Goal: Task Accomplishment & Management: Manage account settings

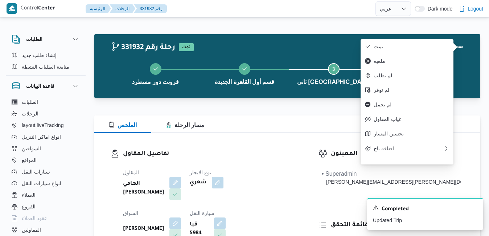
select select "ar"
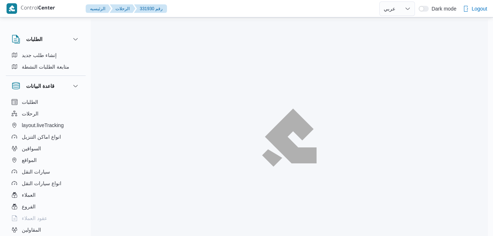
select select "ar"
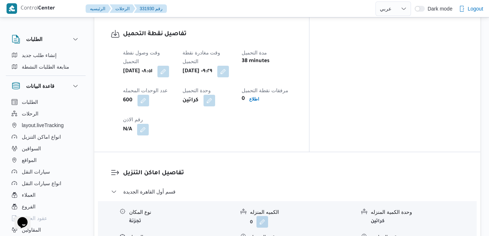
scroll to position [595, 0]
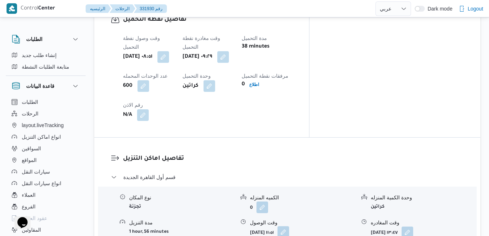
click at [289, 226] on button "button" at bounding box center [283, 232] width 12 height 12
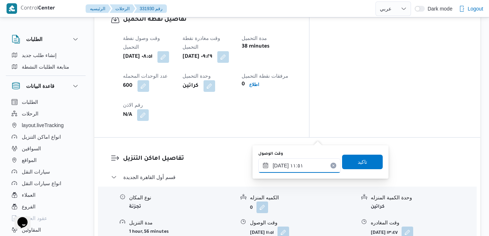
click at [284, 167] on input "[DATE] ١١:٥١" at bounding box center [299, 165] width 82 height 15
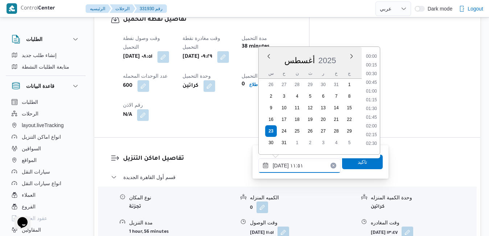
scroll to position [359, 0]
click at [371, 55] on li "10:15" at bounding box center [371, 53] width 17 height 7
type input "٢٣/٠٨/٢٠٢٥ ١٠:١٥"
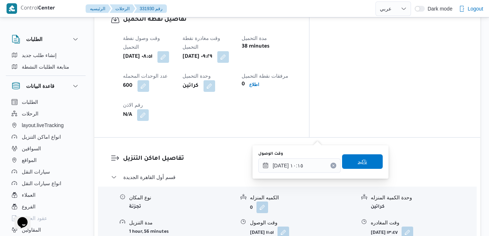
click at [358, 158] on span "تاكيد" at bounding box center [362, 161] width 9 height 9
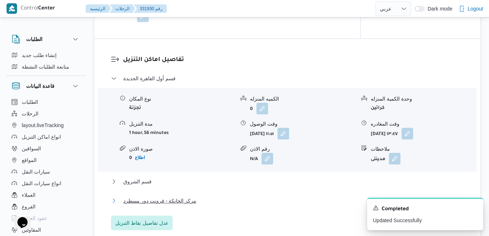
click at [277, 205] on button "مركز الخانكة - فرونت دور مسطرد" at bounding box center [287, 200] width 353 height 9
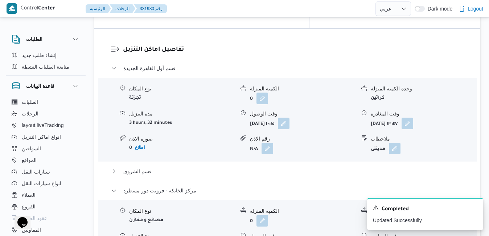
scroll to position [740, 0]
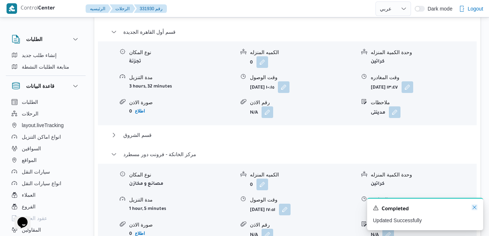
click at [473, 206] on icon "Dismiss toast" at bounding box center [475, 207] width 4 height 4
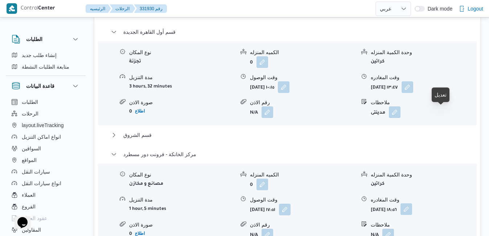
click at [412, 203] on button "button" at bounding box center [406, 209] width 12 height 12
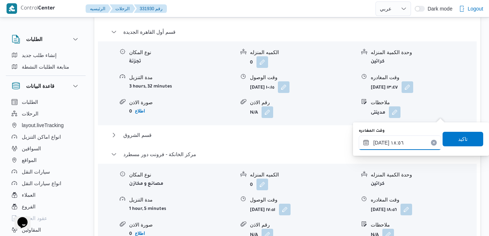
click at [393, 142] on input "٢٣/٠٨/٢٠٢٥ ١٨:٥٦" at bounding box center [400, 142] width 82 height 15
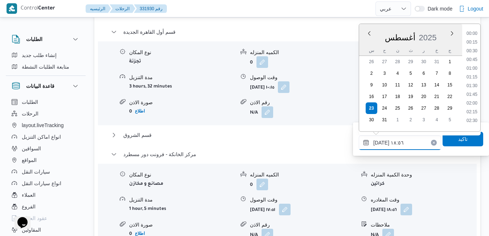
scroll to position [603, 0]
click at [353, 187] on div "تفاصيل اماكن التنزيل قسم أول القاهرة الجديدة نوع المكان تجزئة الكميه المنزله 0 …" at bounding box center [287, 137] width 386 height 291
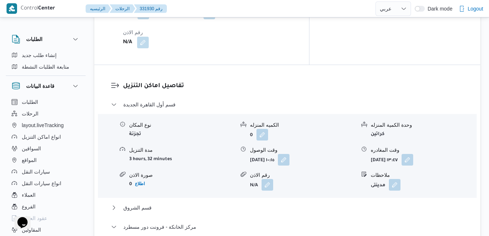
scroll to position [682, 0]
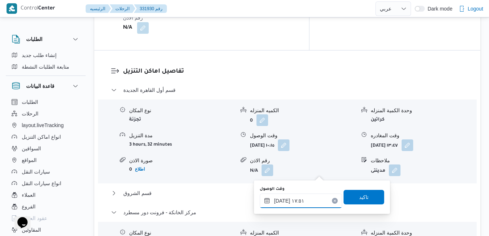
click at [287, 198] on input "٢٣/٠٨/٢٠٢٥ ١٧:٥١" at bounding box center [301, 200] width 82 height 15
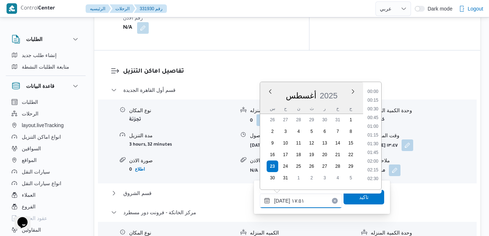
scroll to position [568, 0]
click at [372, 178] on li "18:45" at bounding box center [373, 176] width 17 height 7
type input "[DATE] ١٨:٤٥"
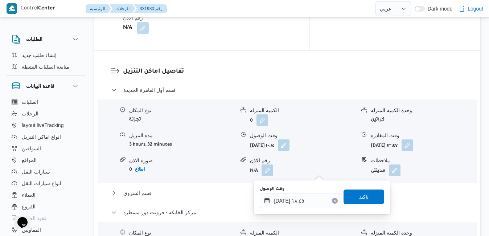
click at [359, 197] on span "تاكيد" at bounding box center [363, 196] width 9 height 9
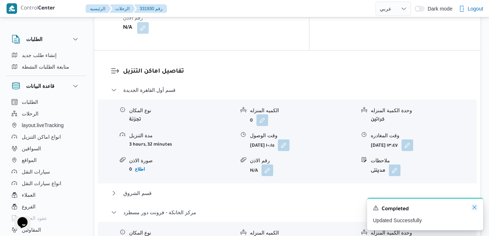
click at [474, 207] on icon "Dismiss toast" at bounding box center [475, 207] width 6 height 6
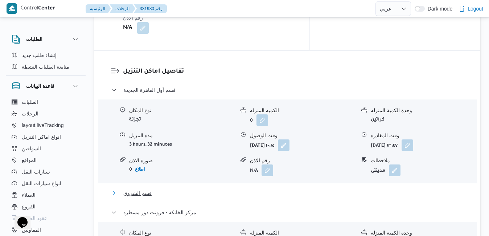
click at [380, 189] on button "قسم الشروق" at bounding box center [287, 193] width 353 height 9
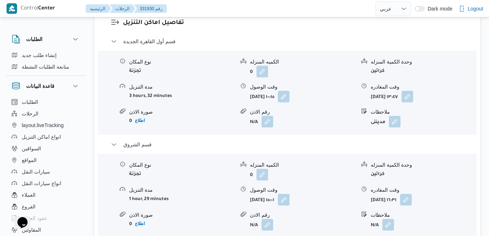
scroll to position [841, 0]
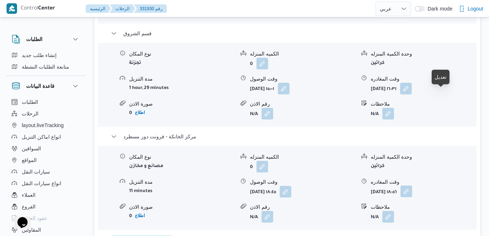
click at [412, 185] on button "button" at bounding box center [406, 191] width 12 height 12
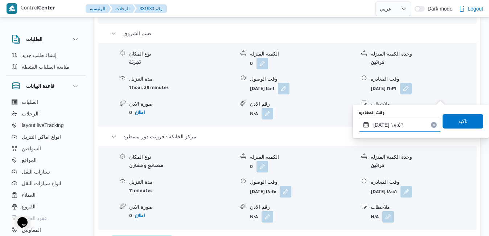
click at [399, 125] on input "٢٣/٠٨/٢٠٢٥ ١٨:٥٦" at bounding box center [400, 125] width 82 height 15
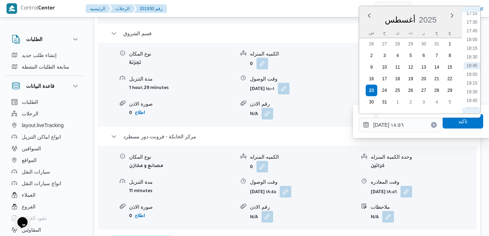
scroll to position [687, 0]
click at [476, 45] on li "20:30" at bounding box center [472, 42] width 17 height 7
type input "٢٣/٠٨/٢٠٢٥ ٢٠:٣٠"
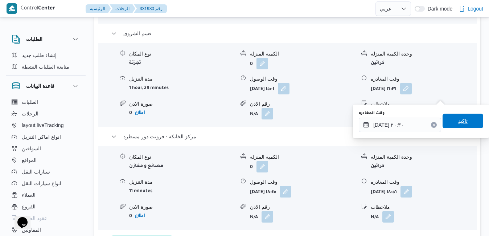
click at [458, 119] on span "تاكيد" at bounding box center [462, 120] width 9 height 9
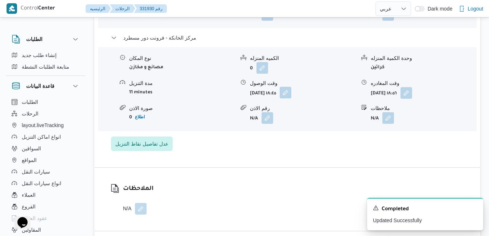
click at [291, 97] on button "button" at bounding box center [286, 93] width 12 height 12
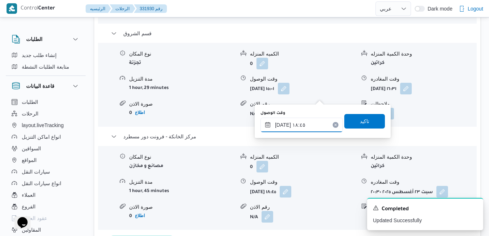
click at [304, 123] on input "٢٣/٠٨/٢٠٢٥ ١٨:٤٥" at bounding box center [301, 125] width 82 height 15
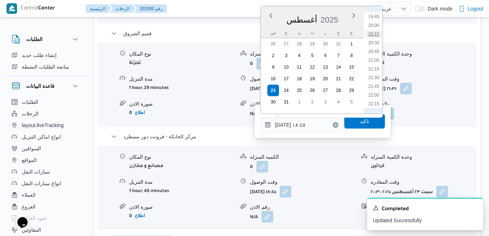
click at [377, 36] on li "20:15" at bounding box center [373, 33] width 17 height 7
type input "٢٣/٠٨/٢٠٢٥ ٢٠:١٥"
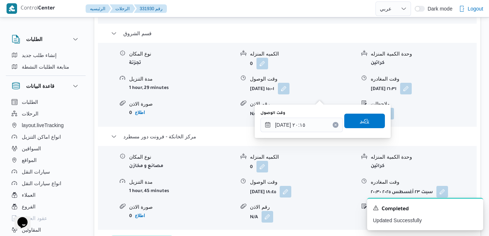
click at [365, 120] on span "تاكيد" at bounding box center [364, 121] width 41 height 15
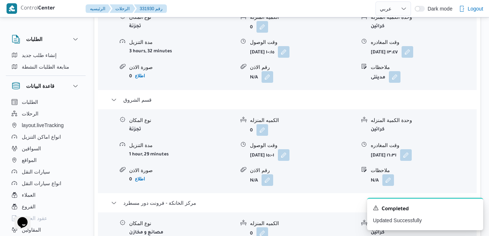
scroll to position [754, 0]
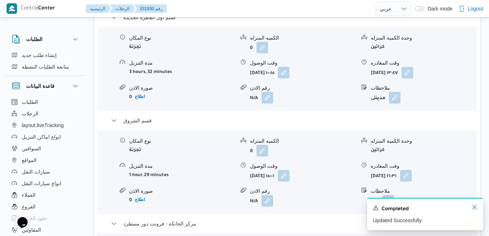
click at [473, 207] on icon "Dismiss toast" at bounding box center [475, 207] width 6 height 6
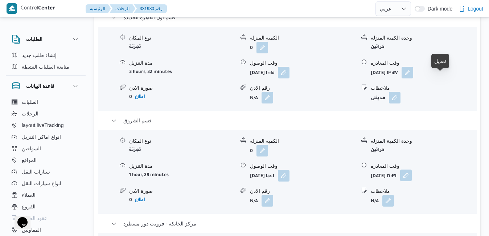
click at [412, 169] on button "button" at bounding box center [406, 175] width 12 height 12
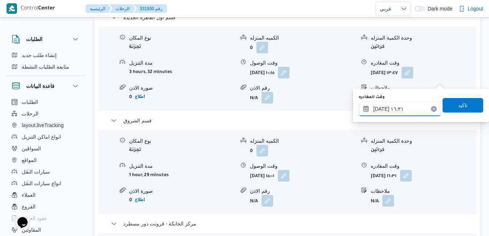
click at [404, 107] on input "٢٣/٠٨/٢٠٢٥ ١٦:٣١" at bounding box center [400, 109] width 82 height 15
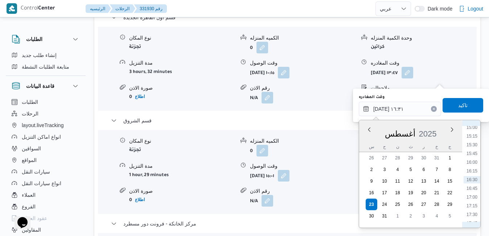
scroll to position [608, 0]
click at [474, 201] on li "19:30" at bounding box center [472, 200] width 17 height 7
type input "٢٣/٠٨/٢٠٢٥ ١٩:٣٠"
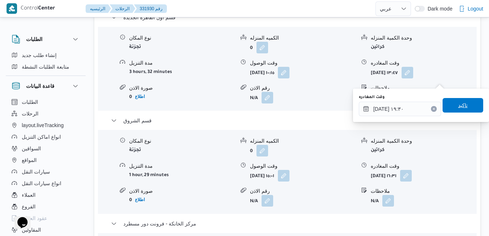
click at [458, 106] on span "تاكيد" at bounding box center [462, 105] width 9 height 9
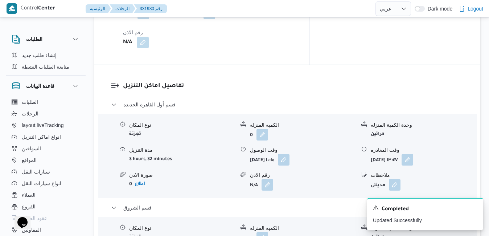
scroll to position [682, 0]
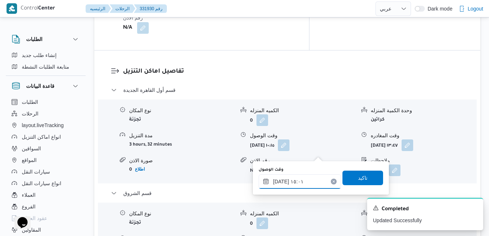
click at [280, 184] on input "٢٣/٠٨/٢٠٢٥ ١٥:٠١" at bounding box center [300, 181] width 82 height 15
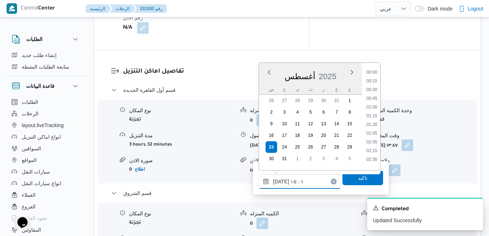
scroll to position [472, 0]
click at [373, 108] on li "14:30" at bounding box center [371, 104] width 17 height 7
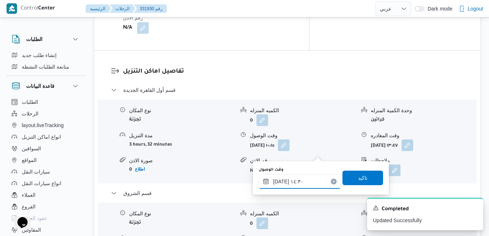
click at [279, 179] on input "٢٣/٠٨/٢٠٢٥ ١٤:٣٠" at bounding box center [300, 181] width 82 height 15
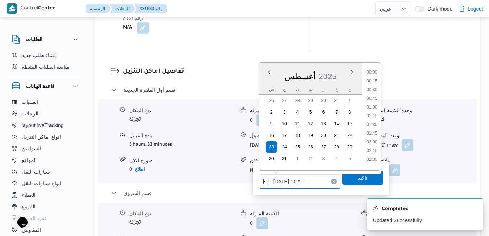
click at [279, 179] on input "٢٣/٠٨/٢٠٢٥ ١٤:٣٠" at bounding box center [300, 181] width 82 height 15
type input "٢٣/٠٨/٢٠٢٥ ١٤:35"
click at [358, 181] on span "تاكيد" at bounding box center [362, 177] width 9 height 9
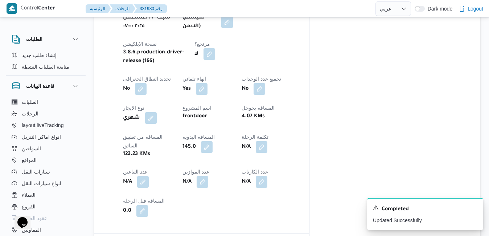
scroll to position [0, 0]
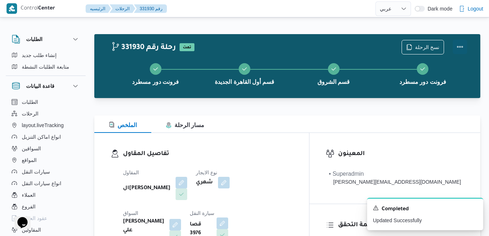
click at [457, 50] on button "Actions" at bounding box center [460, 47] width 15 height 15
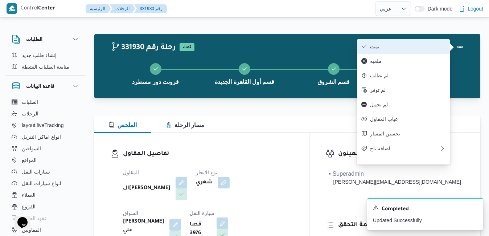
click at [424, 49] on span "تمت" at bounding box center [407, 47] width 75 height 6
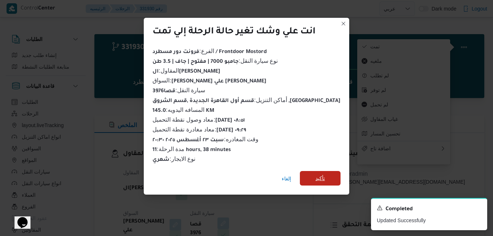
click at [310, 180] on span "تأكيد" at bounding box center [320, 178] width 41 height 15
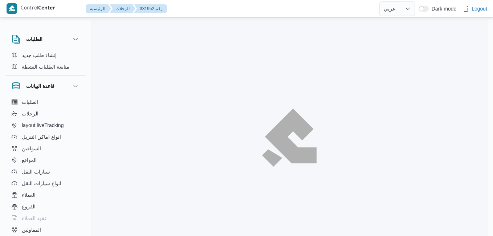
select select "ar"
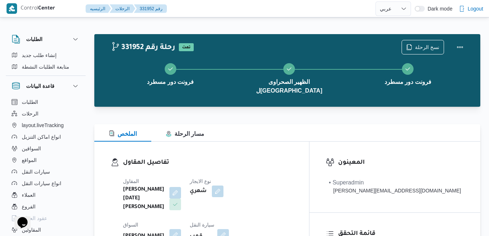
click at [309, 141] on div "تفاصيل المقاول المقاول ابراهيم رمضان ابراهيم عثمان ابوباشا نوع الايجار شهري الس…" at bounding box center [201, 226] width 215 height 170
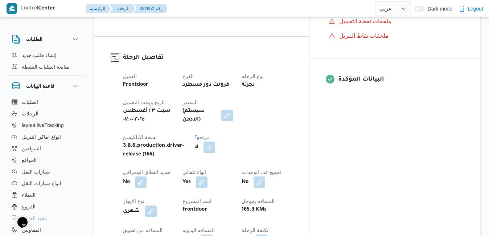
scroll to position [290, 0]
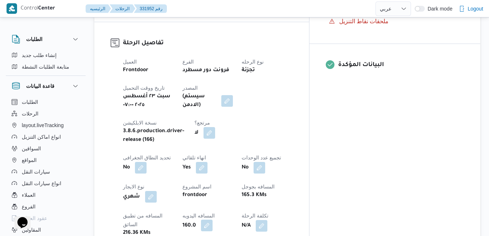
click at [213, 219] on button "button" at bounding box center [207, 225] width 12 height 12
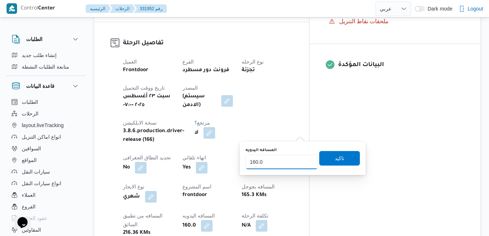
click at [276, 164] on input "160.0" at bounding box center [282, 162] width 72 height 15
type input "1"
type input "150"
click at [325, 160] on span "تاكيد" at bounding box center [339, 158] width 41 height 15
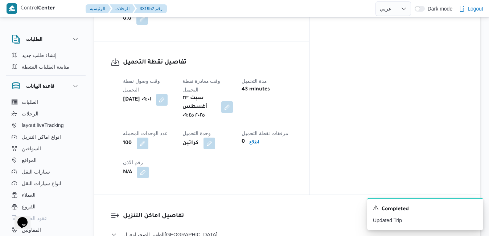
scroll to position [638, 0]
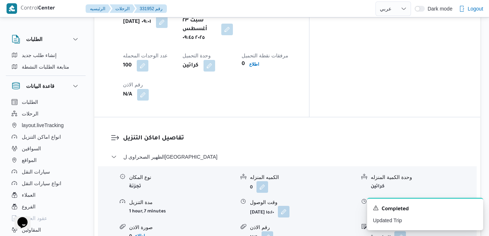
click at [289, 206] on button "button" at bounding box center [284, 212] width 12 height 12
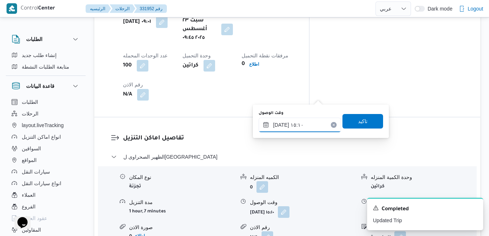
click at [291, 127] on input "٢٣/٠٨/٢٠٢٥ ١٥:١٠" at bounding box center [300, 125] width 82 height 15
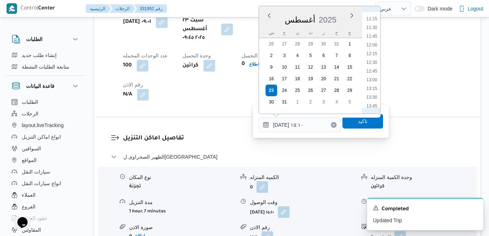
scroll to position [305, 0]
click at [371, 88] on li "10:45" at bounding box center [371, 85] width 17 height 7
type input "٢٣/٠٨/٢٠٢٥ ١٠:٤٥"
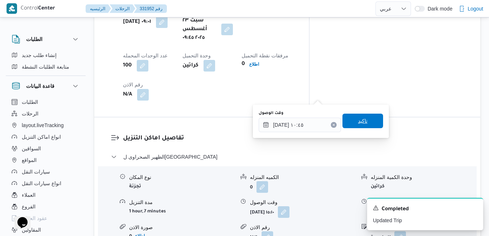
click at [358, 119] on span "تاكيد" at bounding box center [362, 120] width 9 height 9
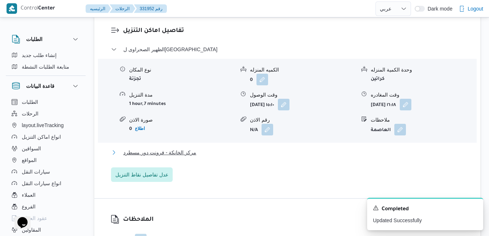
click at [313, 148] on button "مركز الخانكة - فرونت دور مسطرد" at bounding box center [287, 152] width 353 height 9
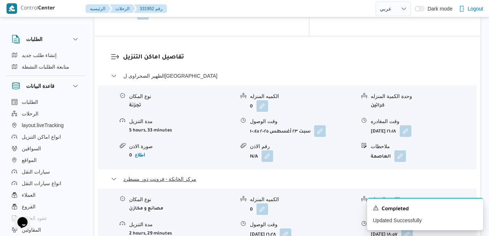
scroll to position [725, 0]
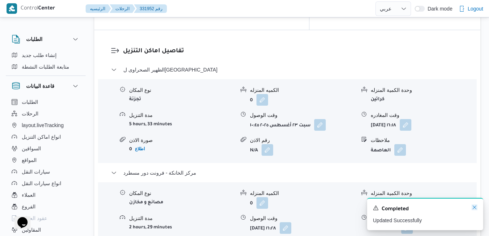
click at [476, 206] on icon "Dismiss toast" at bounding box center [475, 207] width 6 height 6
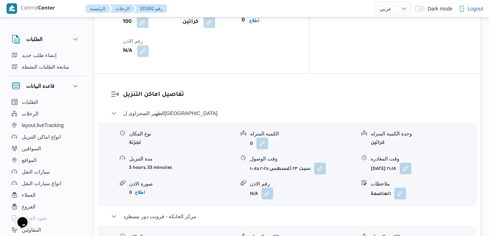
scroll to position [667, 0]
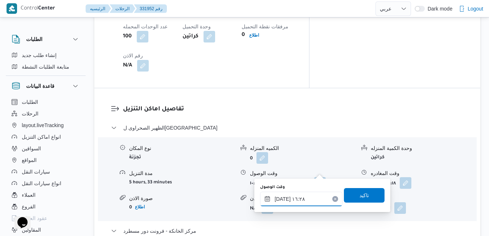
click at [293, 198] on input "٢٣/٠٨/٢٠٢٥ ١٦:٢٨" at bounding box center [301, 199] width 82 height 15
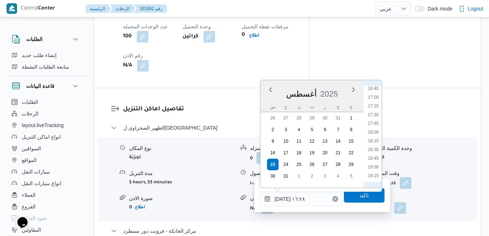
scroll to position [600, 0]
click at [376, 142] on li "18:45" at bounding box center [373, 142] width 17 height 7
type input "٢٣/٠٨/٢٠٢٥ ١٨:٤٥"
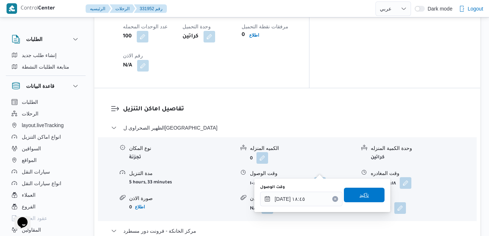
click at [360, 191] on span "تاكيد" at bounding box center [363, 194] width 9 height 9
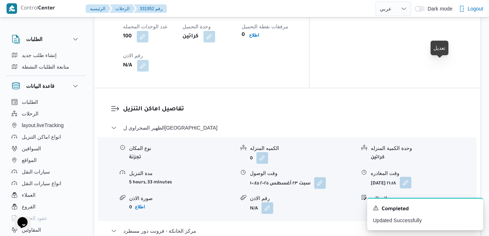
click at [411, 177] on button "button" at bounding box center [406, 183] width 12 height 12
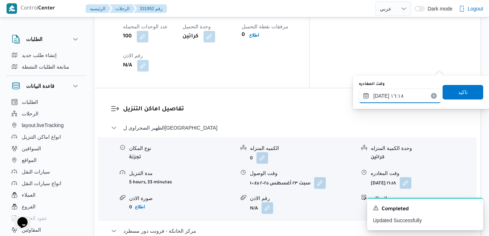
click at [411, 95] on input "٢٣/٠٨/٢٠٢٥ ١٦:١٨" at bounding box center [400, 96] width 82 height 15
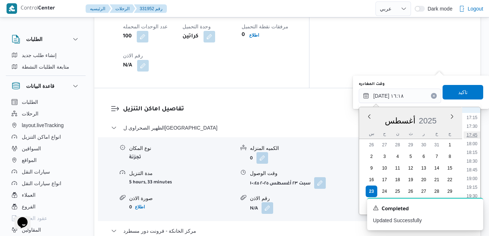
click at [477, 136] on li "17:45" at bounding box center [472, 134] width 17 height 7
type input "٢٣/٠٨/٢٠٢٥ ١٧:٤٥"
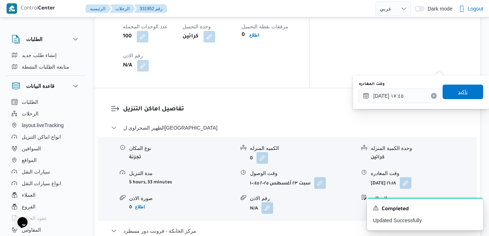
click at [460, 95] on span "تاكيد" at bounding box center [462, 91] width 9 height 9
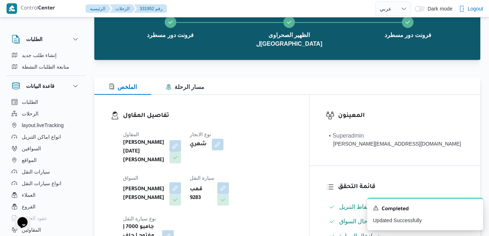
scroll to position [0, 0]
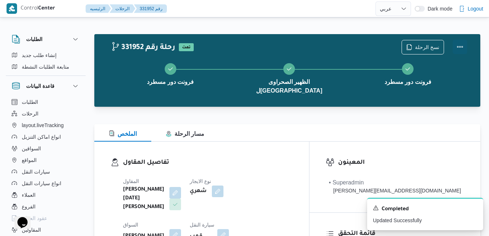
click at [463, 42] on button "Actions" at bounding box center [460, 47] width 15 height 15
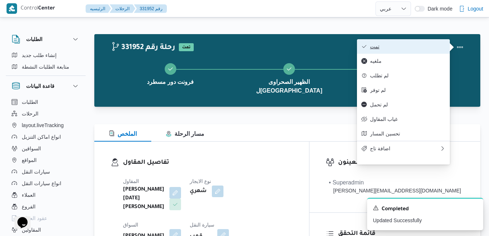
click at [423, 47] on span "تمت" at bounding box center [407, 47] width 75 height 6
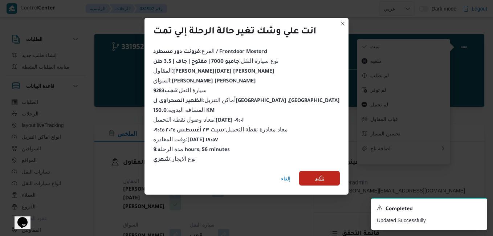
click at [318, 175] on span "تأكيد" at bounding box center [319, 178] width 41 height 15
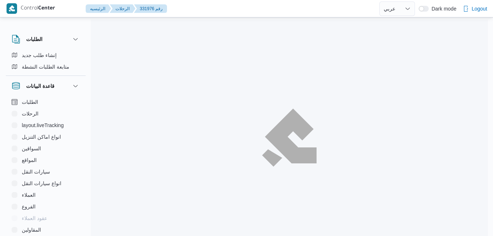
select select "ar"
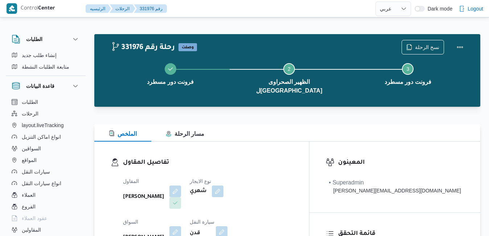
click at [263, 141] on div "تفاصيل المقاول المقاول محمد ناصر كامل عباس نوع الايجار شهري السواق محمد حسن عبد…" at bounding box center [201, 225] width 215 height 168
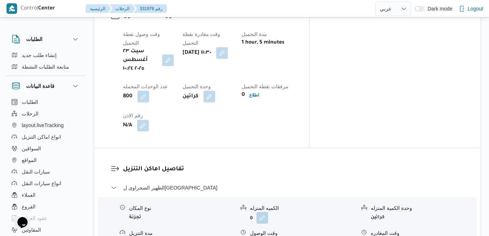
scroll to position [609, 0]
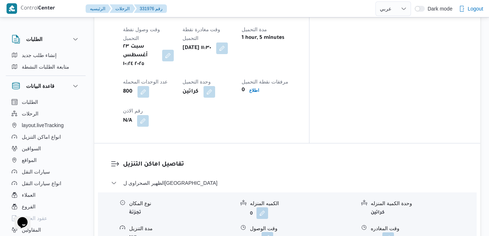
click at [266, 232] on button "button" at bounding box center [268, 238] width 12 height 12
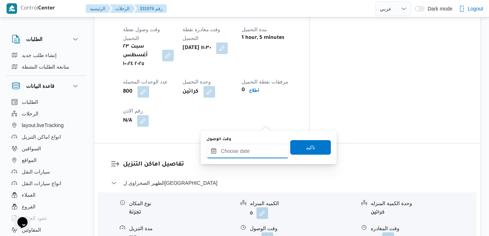
click at [247, 149] on input "وقت الوصول" at bounding box center [247, 151] width 82 height 15
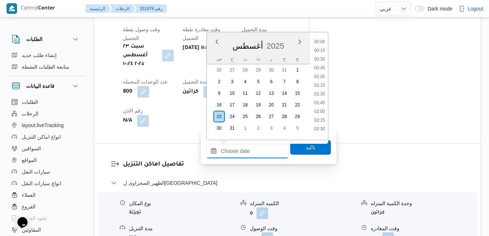
scroll to position [681, 0]
click at [288, 42] on div "أغسطس 2025" at bounding box center [258, 44] width 103 height 18
click at [318, 131] on li "12:30" at bounding box center [319, 130] width 17 height 7
type input "٢٣/٠٨/٢٠٢٥ ١٢:٣٠"
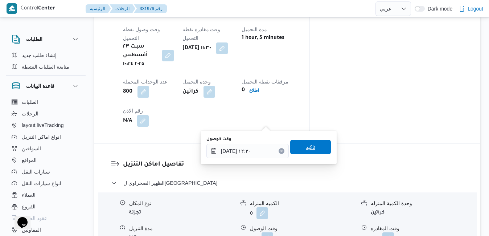
click at [306, 149] on span "تاكيد" at bounding box center [310, 147] width 9 height 9
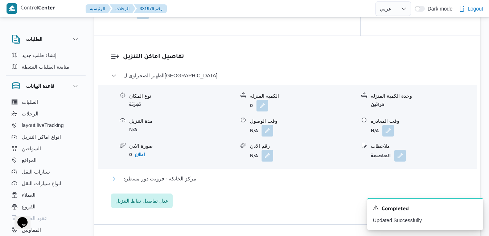
click at [275, 174] on button "مركز الخانكة - فرونت دور مسطرد" at bounding box center [287, 178] width 353 height 9
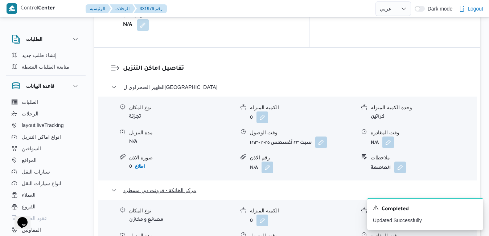
scroll to position [769, 0]
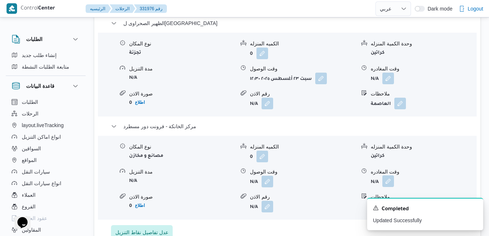
click at [388, 175] on button "button" at bounding box center [388, 181] width 12 height 12
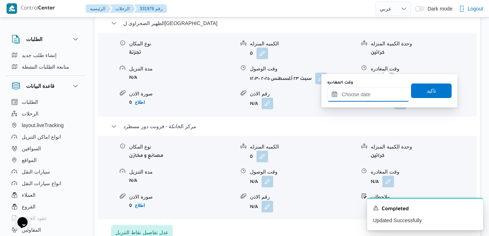
click at [368, 94] on input "وقت المغادره" at bounding box center [368, 94] width 82 height 15
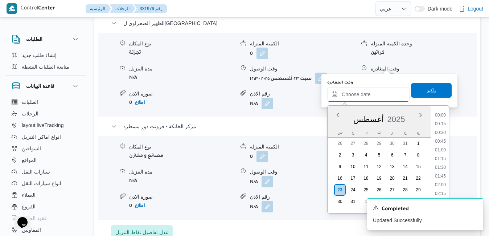
scroll to position [681, 0]
click at [332, 123] on div "أغسطس 2025" at bounding box center [379, 117] width 103 height 18
click at [441, 146] on li "20:30" at bounding box center [440, 147] width 17 height 7
type input "٢٣/٠٨/٢٠٢٥ ٢٠:٣٠"
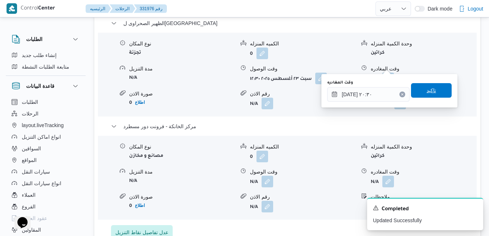
click at [436, 90] on span "تاكيد" at bounding box center [431, 90] width 41 height 15
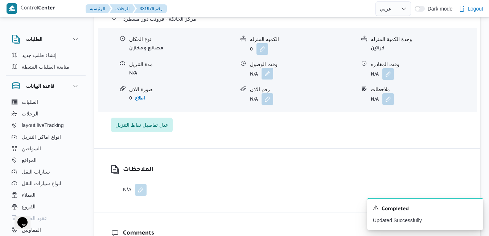
click at [270, 68] on button "button" at bounding box center [268, 74] width 12 height 12
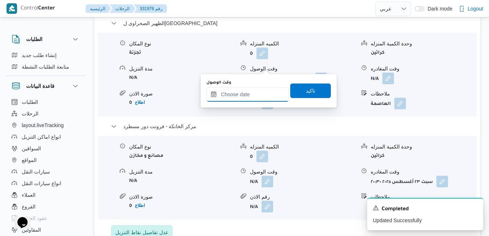
click at [252, 95] on input "وقت الوصول" at bounding box center [247, 94] width 82 height 15
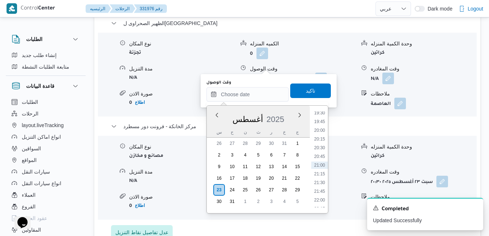
click at [214, 128] on div "س" at bounding box center [219, 132] width 12 height 10
click at [321, 140] on li "20:15" at bounding box center [319, 138] width 17 height 7
type input "٢٣/٠٨/٢٠٢٥ ٢٠:١٥"
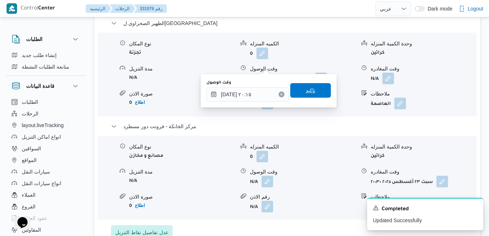
click at [308, 92] on span "تاكيد" at bounding box center [310, 90] width 9 height 9
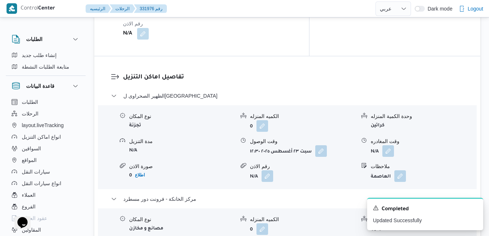
scroll to position [682, 0]
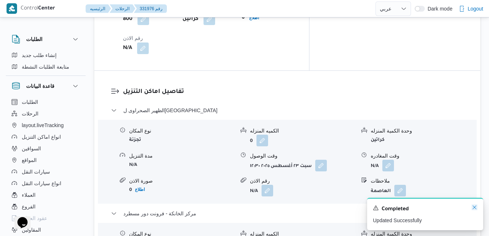
click at [475, 211] on div "A new notification appears Completed Updated Successfully" at bounding box center [425, 214] width 116 height 32
click at [385, 159] on button "button" at bounding box center [388, 165] width 12 height 12
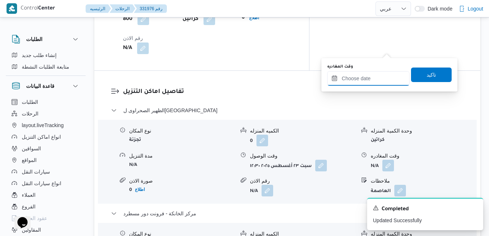
click at [363, 80] on input "وقت المغادره" at bounding box center [368, 78] width 82 height 15
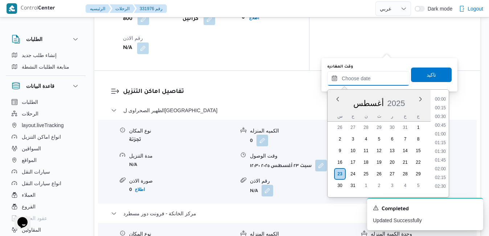
scroll to position [681, 0]
click at [332, 112] on div "س ح ن ث ر خ ج" at bounding box center [379, 116] width 103 height 10
click at [441, 164] on li "19:00" at bounding box center [440, 163] width 17 height 7
type input "٢٣/٠٨/٢٠٢٥ ١٩:٠٠"
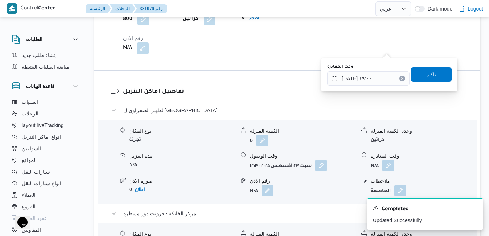
click at [427, 75] on span "تاكيد" at bounding box center [431, 74] width 9 height 9
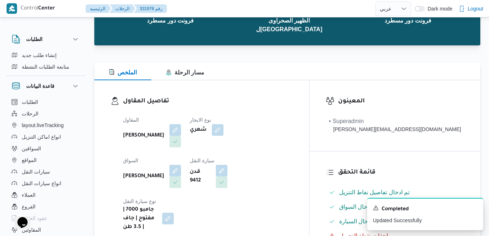
scroll to position [0, 0]
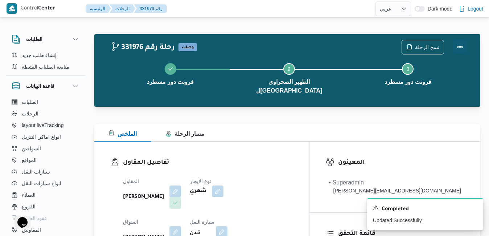
click at [461, 43] on button "Actions" at bounding box center [460, 47] width 15 height 15
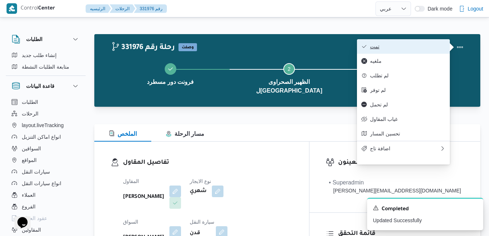
click at [409, 42] on button "تمت" at bounding box center [403, 46] width 93 height 15
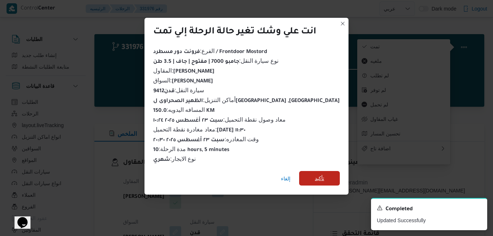
click at [315, 177] on span "تأكيد" at bounding box center [318, 178] width 9 height 9
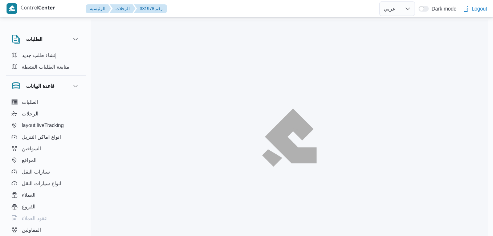
select select "ar"
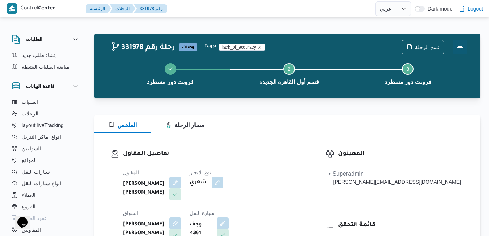
click at [455, 42] on button "Actions" at bounding box center [460, 47] width 15 height 15
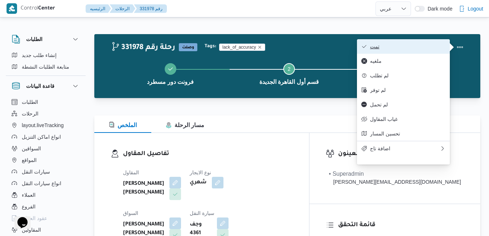
click at [421, 45] on span "تمت" at bounding box center [407, 47] width 75 height 6
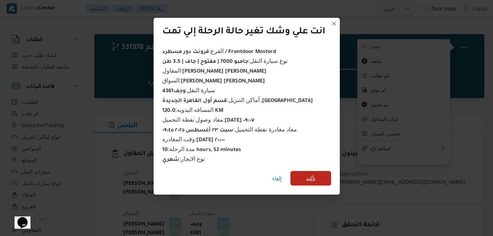
click at [317, 175] on span "تأكيد" at bounding box center [310, 178] width 41 height 15
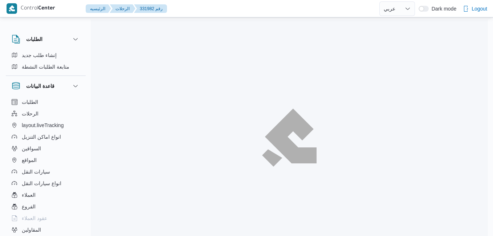
select select "ar"
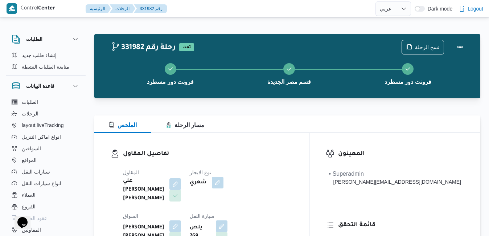
drag, startPoint x: 264, startPoint y: 164, endPoint x: 259, endPoint y: 188, distance: 24.8
click at [241, 188] on div "شهري" at bounding box center [215, 182] width 52 height 13
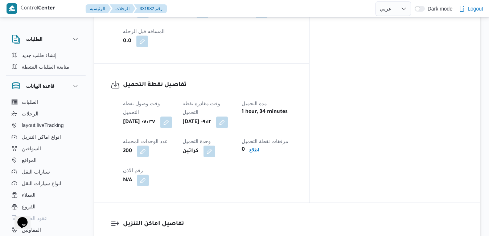
scroll to position [595, 0]
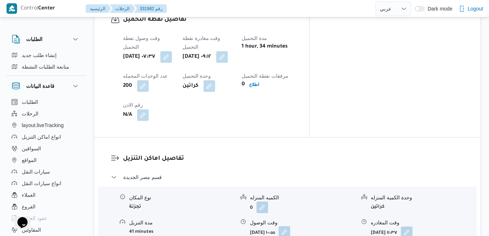
click at [290, 226] on button "button" at bounding box center [285, 232] width 12 height 12
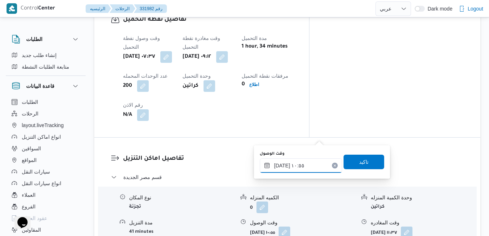
click at [298, 169] on input "٢٣/٠٨/٢٠٢٥ ١٠:٥٥" at bounding box center [301, 165] width 82 height 15
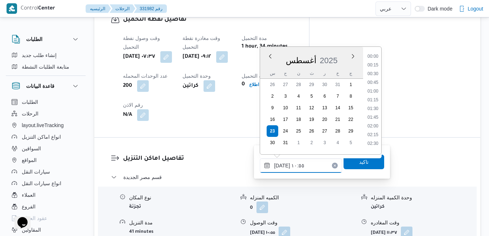
scroll to position [324, 0]
click at [376, 74] on li "09:45" at bounding box center [373, 71] width 17 height 7
type input "٢٣/٠٨/٢٠٢٥ ٠٩:٤٥"
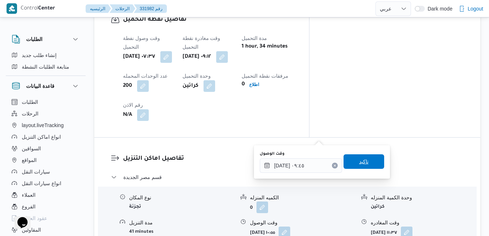
click at [359, 162] on span "تاكيد" at bounding box center [363, 161] width 9 height 9
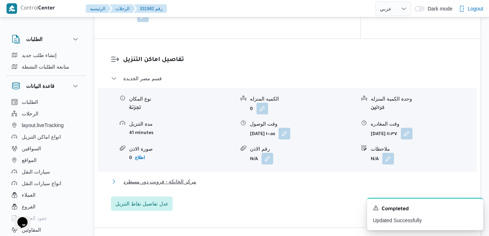
click at [308, 183] on button "مركز الخانكة - فرونت دور مسطرد" at bounding box center [287, 181] width 353 height 9
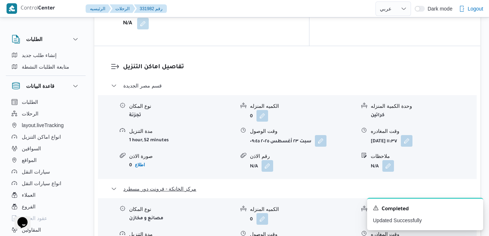
scroll to position [725, 0]
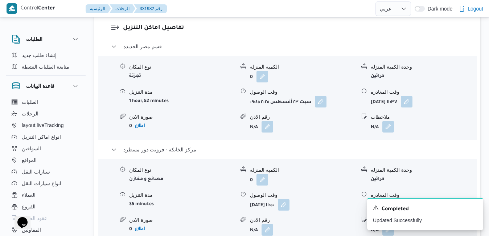
click at [411, 198] on button "button" at bounding box center [406, 204] width 12 height 12
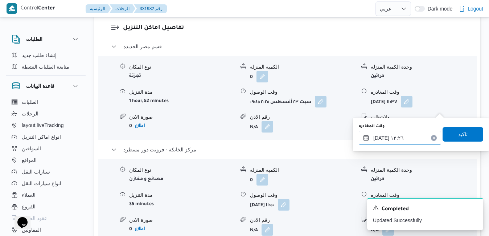
click at [406, 135] on input "٢٣/٠٨/٢٠٢٥ ١٢:٢٦" at bounding box center [400, 138] width 82 height 15
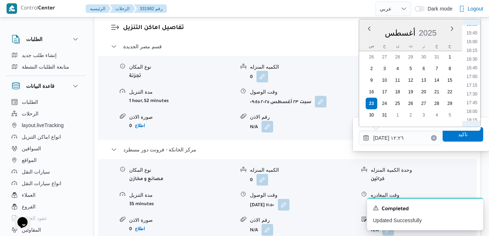
scroll to position [628, 0]
click at [474, 71] on li "19:15" at bounding box center [472, 70] width 17 height 7
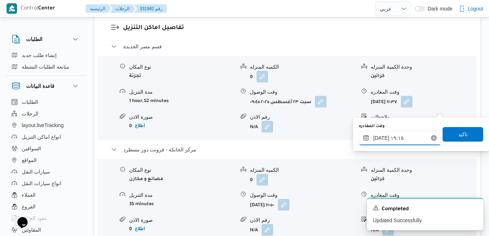
click at [404, 138] on input "٢٣/٠٨/٢٠٢٥ ١٩:١٥" at bounding box center [400, 138] width 82 height 15
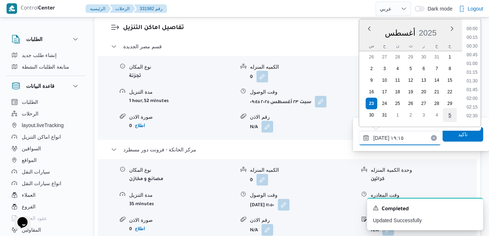
scroll to position [620, 0]
click at [473, 97] on li "19:45" at bounding box center [472, 95] width 17 height 7
type input "٢٣/٠٨/٢٠٢٥ ١٩:٤٥"
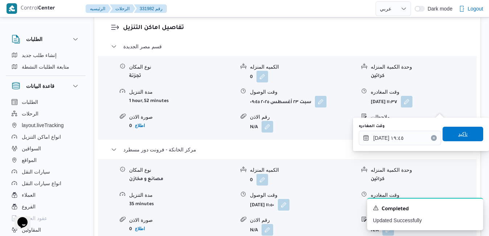
click at [458, 132] on span "تاكيد" at bounding box center [462, 133] width 9 height 9
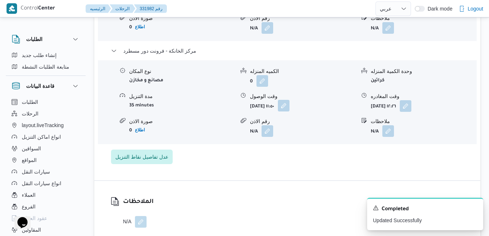
click at [289, 107] on button "button" at bounding box center [284, 106] width 12 height 12
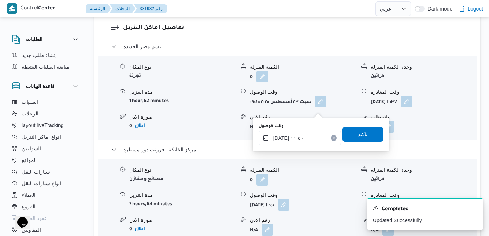
click at [292, 141] on input "٢٣/٠٨/٢٠٢٥ ١١:٥٠" at bounding box center [300, 138] width 82 height 15
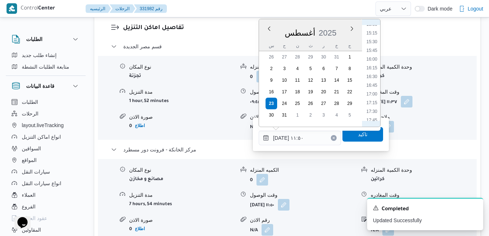
scroll to position [610, 0]
click at [372, 97] on li "19:30" at bounding box center [371, 97] width 17 height 7
type input "٢٣/٠٨/٢٠٢٥ ١٩:٣٠"
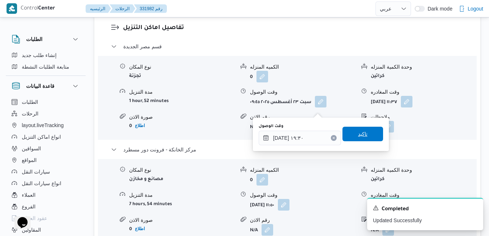
click at [361, 136] on span "تاكيد" at bounding box center [362, 133] width 9 height 9
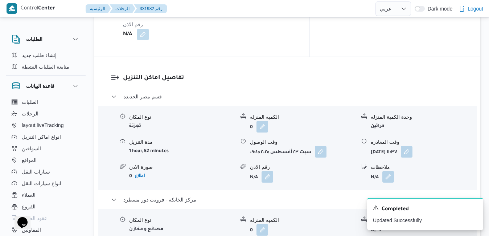
scroll to position [682, 0]
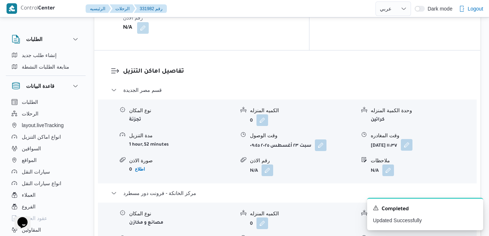
click at [412, 139] on button "button" at bounding box center [407, 145] width 12 height 12
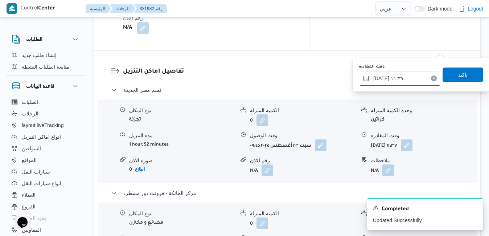
click at [402, 74] on input "٢٣/٠٨/٢٠٢٥ ١١:٣٧" at bounding box center [400, 78] width 82 height 15
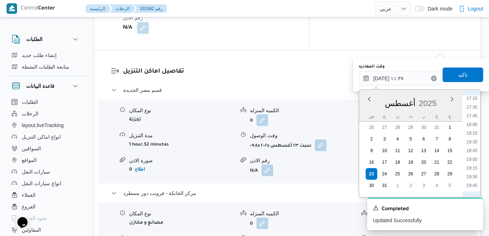
scroll to position [602, 0]
click at [474, 148] on li "18:45" at bounding box center [472, 150] width 17 height 7
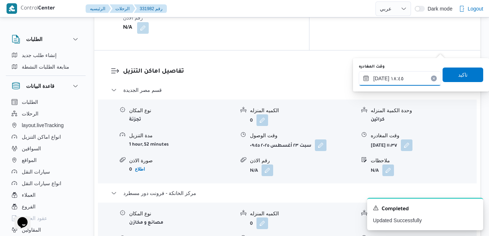
click at [382, 78] on input "٢٣/٠٨/٢٠٢٥ ١٨:٤٥" at bounding box center [400, 78] width 82 height 15
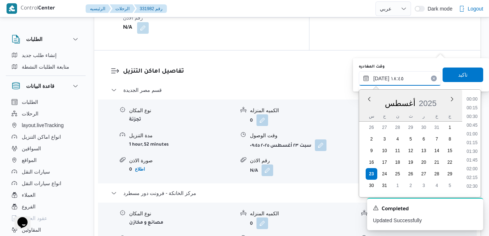
click at [382, 78] on input "٢٣/٠٨/٢٠٢٥ ١٨:٤٥" at bounding box center [400, 78] width 82 height 15
type input "٢٣/٠٨/٢٠٢٥ ١٨:55"
click at [447, 77] on span "تاكيد" at bounding box center [463, 74] width 41 height 15
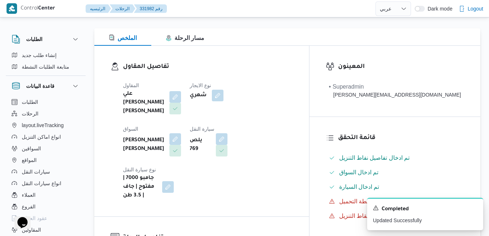
scroll to position [0, 0]
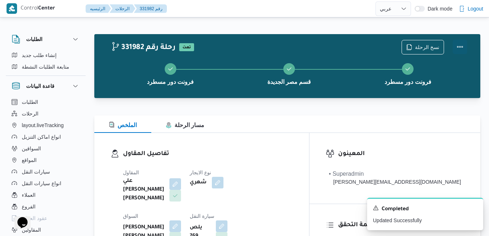
click at [458, 48] on button "Actions" at bounding box center [460, 47] width 15 height 15
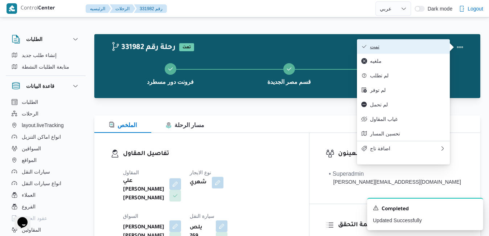
click at [397, 50] on button "تمت" at bounding box center [403, 46] width 93 height 15
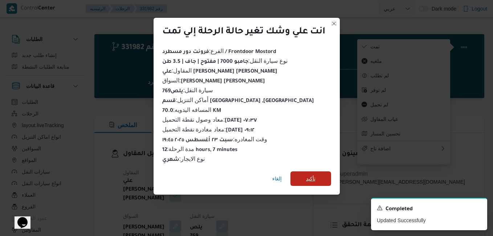
click at [317, 175] on span "تأكيد" at bounding box center [310, 178] width 41 height 15
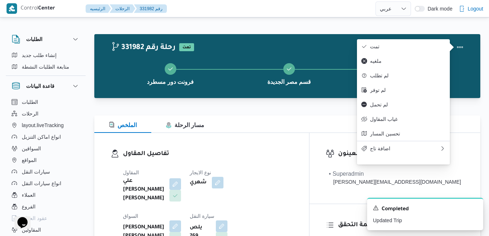
click at [280, 145] on div "تفاصيل المقاول المقاول علي يحيي علي مهران حسنين نوع الايجار شهري السواق محمود ر…" at bounding box center [201, 218] width 215 height 170
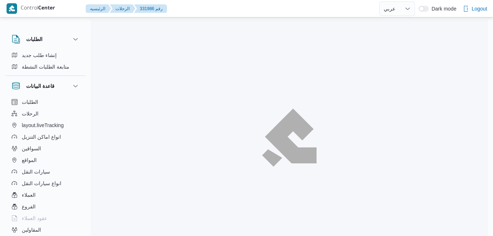
select select "ar"
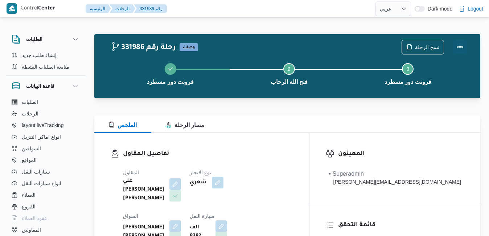
click at [461, 44] on button "Actions" at bounding box center [460, 47] width 15 height 15
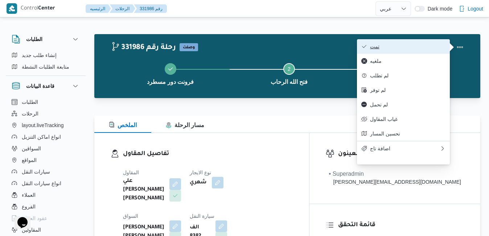
click at [414, 48] on span "تمت" at bounding box center [407, 47] width 75 height 6
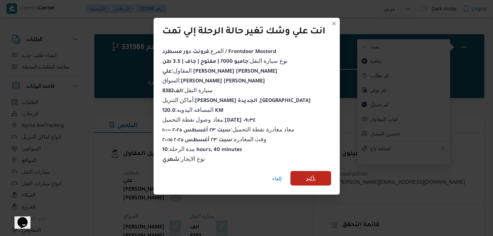
click at [324, 175] on span "تأكيد" at bounding box center [310, 178] width 41 height 15
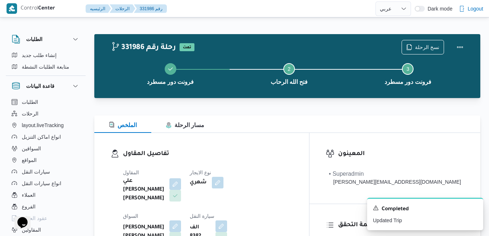
click at [263, 165] on div "المقاول علي يحيي علي مهران حسنين نوع الايجار شهري السواق محمد محروس عاشور ابراه…" at bounding box center [208, 228] width 178 height 128
click at [308, 144] on div "تفاصيل المقاول المقاول علي يحيي علي مهران حسنين نوع الايجار شهري السواق محمد مح…" at bounding box center [201, 218] width 215 height 170
drag, startPoint x: 371, startPoint y: 3, endPoint x: 299, endPoint y: 133, distance: 148.9
click at [299, 133] on div "تفاصيل المقاول المقاول علي يحيي علي مهران حسنين نوع الايجار شهري السواق محمد مح…" at bounding box center [201, 218] width 215 height 170
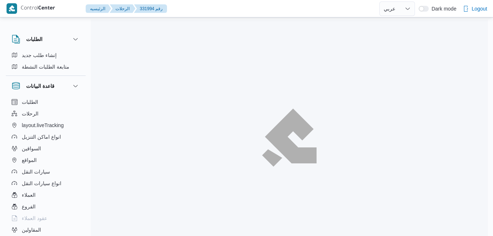
select select "ar"
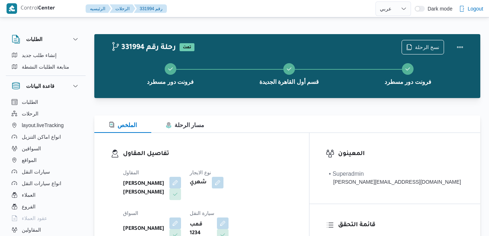
click at [261, 149] on div "تفاصيل المقاول المقاول [PERSON_NAME] [PERSON_NAME] نوع الايجار شهري السواق [PER…" at bounding box center [201, 217] width 215 height 168
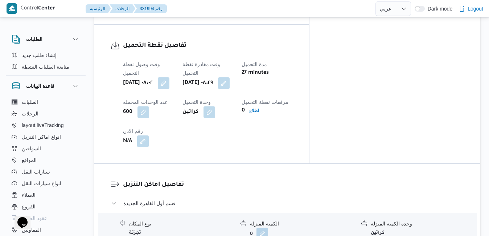
scroll to position [580, 0]
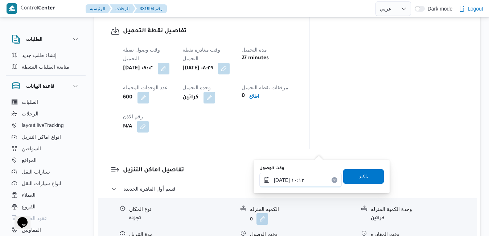
click at [291, 182] on input "[DATE] ١٠:١٣" at bounding box center [300, 180] width 82 height 15
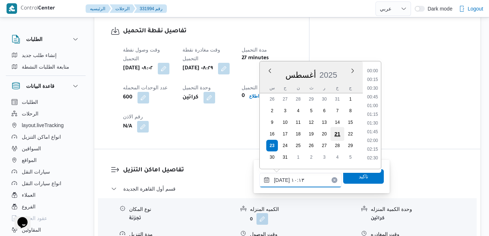
scroll to position [298, 0]
click at [375, 93] on li "09:15" at bounding box center [372, 94] width 17 height 7
type input "[DATE] ٠٩:١٥"
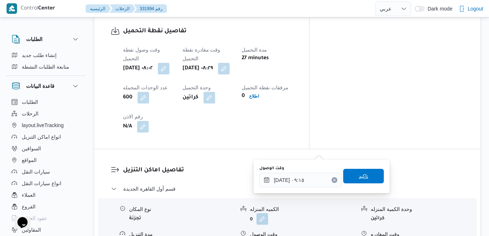
click at [352, 180] on span "تاكيد" at bounding box center [363, 176] width 41 height 15
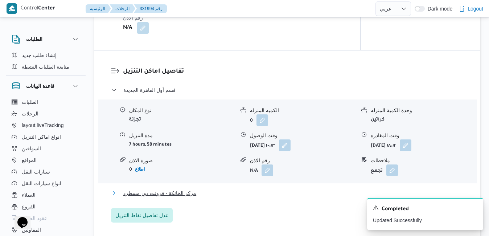
click at [313, 197] on button "مركز الخانكة - فرونت دور مسطرد" at bounding box center [287, 193] width 353 height 9
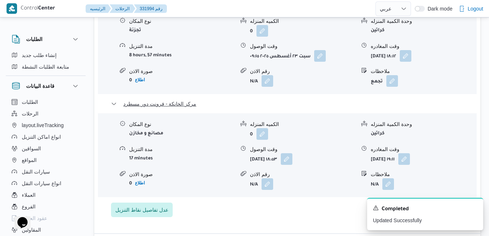
scroll to position [769, 0]
click at [476, 207] on icon "Dismiss toast" at bounding box center [475, 207] width 4 height 4
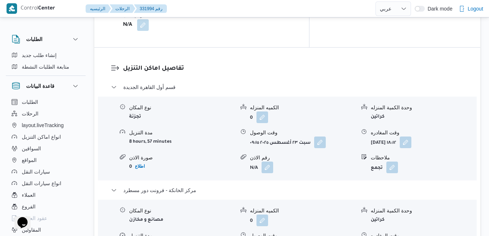
scroll to position [667, 0]
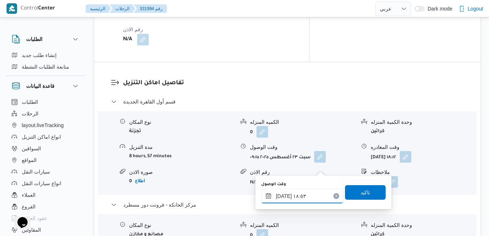
click at [298, 197] on input "[DATE] ١٨:٥٣" at bounding box center [302, 196] width 82 height 15
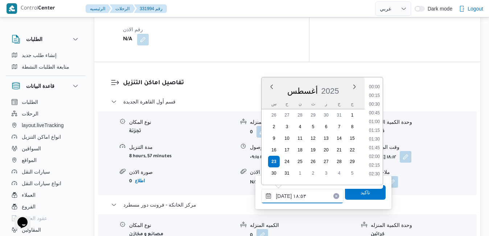
scroll to position [603, 0]
click at [314, 227] on div "تفاصيل اماكن التنزيل قسم أول القاهرة الجديدة نوع المكان تجزئة الكميه المنزله 0 …" at bounding box center [287, 198] width 386 height 272
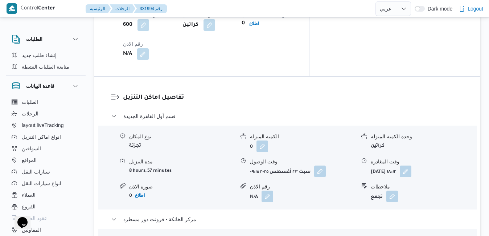
scroll to position [0, 0]
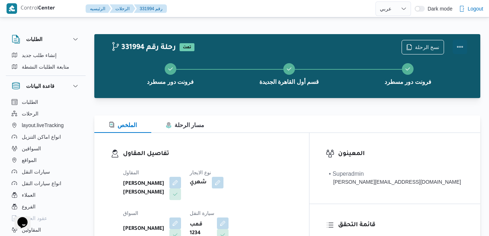
click at [458, 49] on button "Actions" at bounding box center [460, 47] width 15 height 15
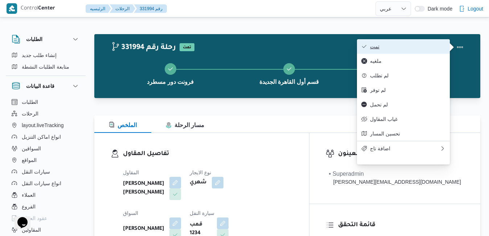
click at [406, 51] on button "تمت" at bounding box center [403, 46] width 93 height 15
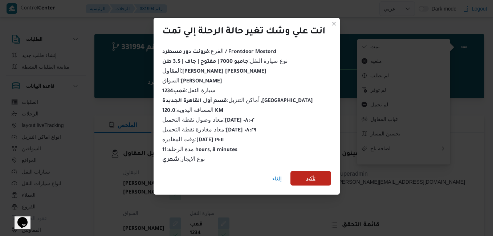
click at [318, 174] on span "تأكيد" at bounding box center [310, 178] width 41 height 15
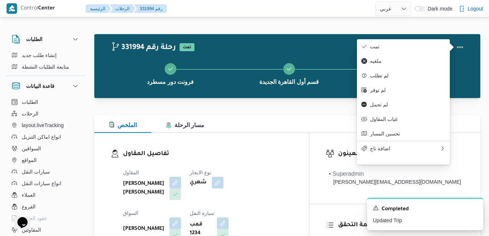
click at [284, 141] on div "تفاصيل المقاول المقاول عبدالمنعم مجدي السيد عواد نوع الايجار شهري السواق حسين ر…" at bounding box center [201, 217] width 215 height 168
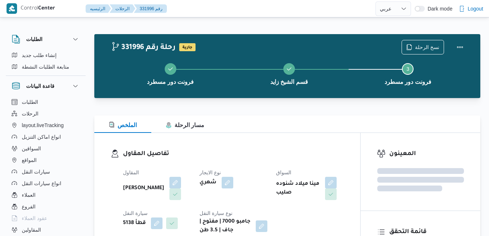
select select "ar"
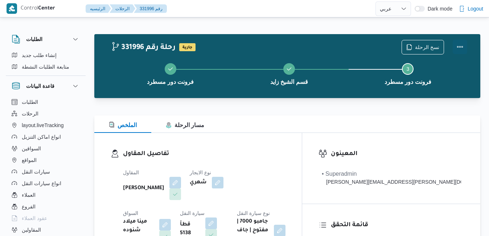
click at [460, 47] on button "Actions" at bounding box center [460, 47] width 15 height 15
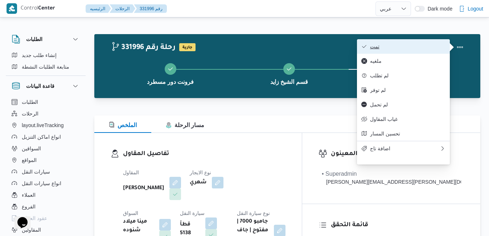
click at [406, 45] on span "تمت" at bounding box center [407, 47] width 75 height 6
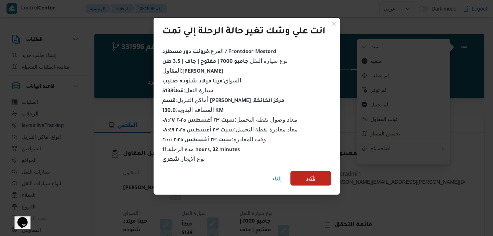
click at [324, 173] on span "تأكيد" at bounding box center [310, 178] width 41 height 15
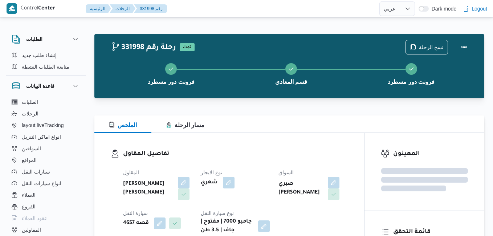
select select "ar"
click at [222, 148] on div "تفاصيل المقاول المقاول عبدالمنعم مجدي السيد عواد نوع الايجار شهري السواق صبري ا…" at bounding box center [227, 192] width 266 height 118
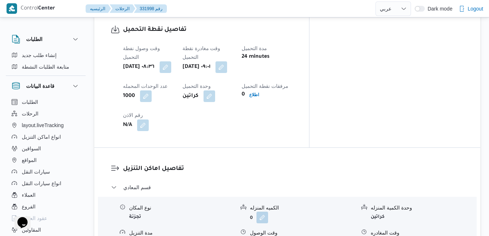
scroll to position [595, 0]
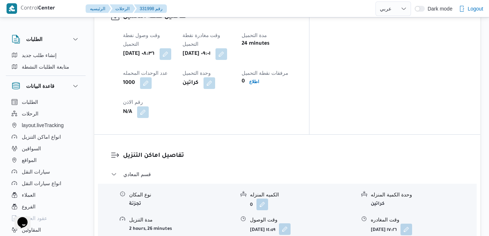
click at [291, 223] on button "button" at bounding box center [285, 229] width 12 height 12
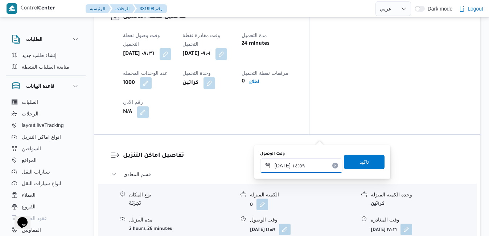
click at [294, 165] on input "٢٣/٠٨/٢٠٢٥ ١٤:٥٩" at bounding box center [301, 165] width 82 height 15
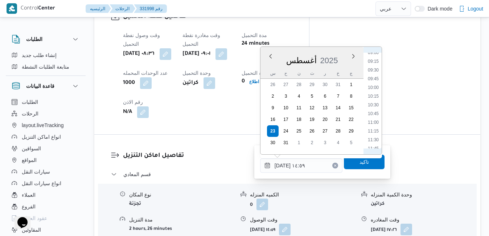
scroll to position [296, 0]
click at [373, 110] on li "10:00" at bounding box center [373, 108] width 17 height 7
type input "٢٣/٠٨/٢٠٢٥ ١٠:٠٠"
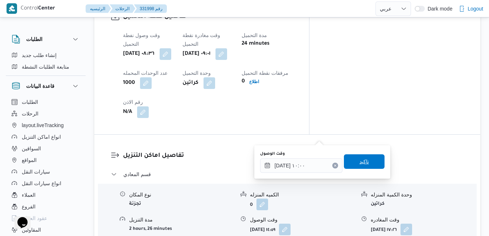
click at [359, 161] on span "تاكيد" at bounding box center [363, 161] width 9 height 9
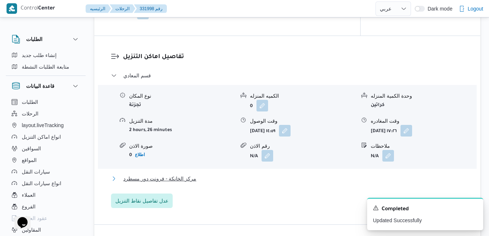
click at [310, 183] on button "مركز الخانكة - فرونت دور مسطرد" at bounding box center [287, 178] width 353 height 9
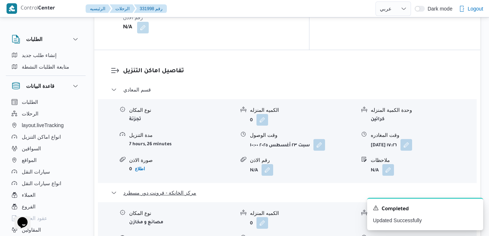
scroll to position [696, 0]
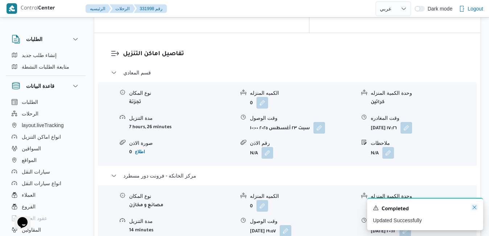
click at [474, 206] on icon "Dismiss toast" at bounding box center [475, 207] width 6 height 6
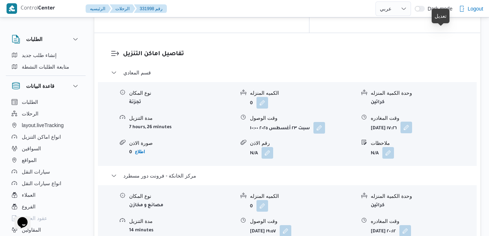
click at [412, 122] on button "button" at bounding box center [406, 128] width 12 height 12
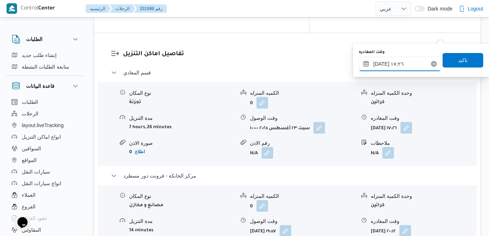
click at [399, 63] on input "٢٣/٠٨/٢٠٢٥ ١٧:٢٦" at bounding box center [400, 64] width 82 height 15
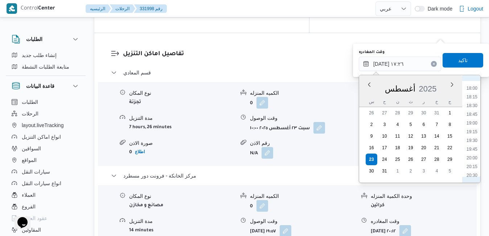
scroll to position [634, 0]
click at [475, 115] on li "19:00" at bounding box center [472, 111] width 17 height 7
type input "٢٣/٠٨/٢٠٢٥ ١٩:٠٠"
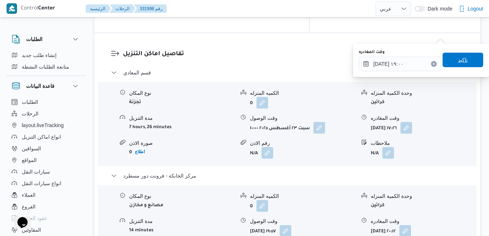
click at [458, 61] on span "تاكيد" at bounding box center [462, 59] width 9 height 9
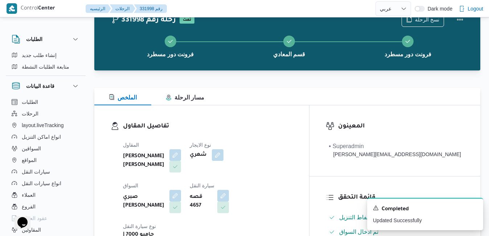
scroll to position [0, 0]
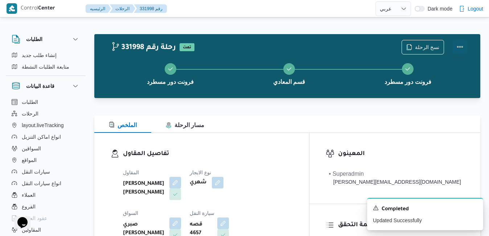
click at [458, 46] on button "Actions" at bounding box center [460, 47] width 15 height 15
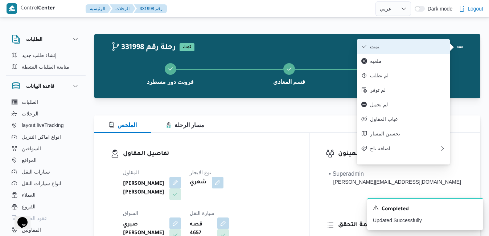
click at [403, 53] on button "تمت" at bounding box center [403, 46] width 93 height 15
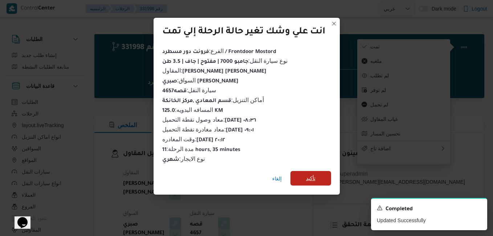
click at [317, 173] on span "تأكيد" at bounding box center [310, 178] width 41 height 15
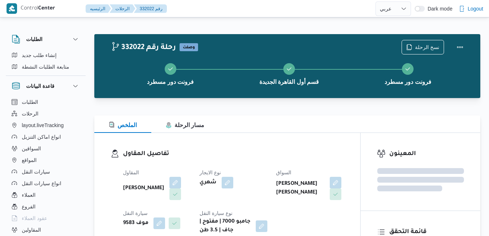
select select "ar"
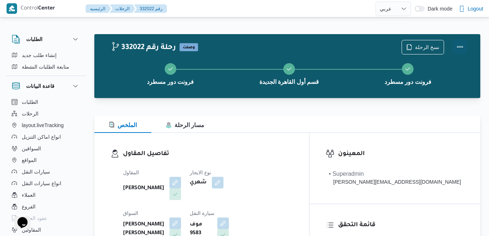
click at [454, 48] on button "Actions" at bounding box center [460, 47] width 15 height 15
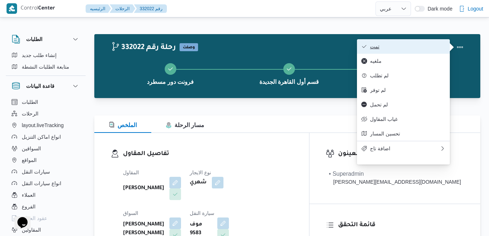
click at [404, 49] on span "تمت" at bounding box center [407, 47] width 75 height 6
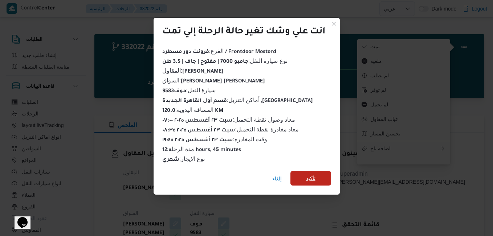
click at [302, 175] on span "تأكيد" at bounding box center [310, 178] width 41 height 15
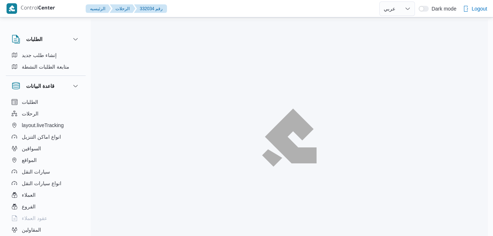
select select "ar"
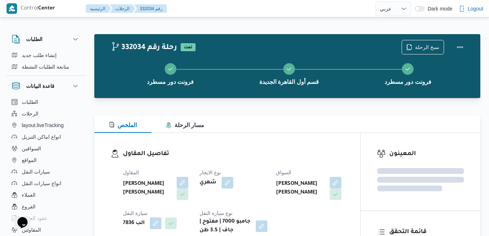
click at [254, 144] on div "تفاصيل المقاول المقاول [PERSON_NAME] [PERSON_NAME] نوع الايجار شهري السواق [PER…" at bounding box center [227, 192] width 266 height 118
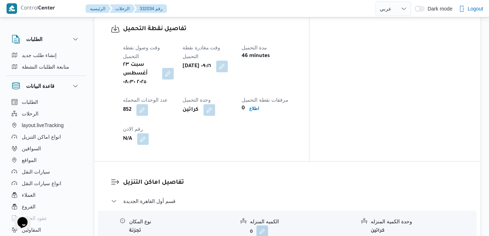
scroll to position [595, 0]
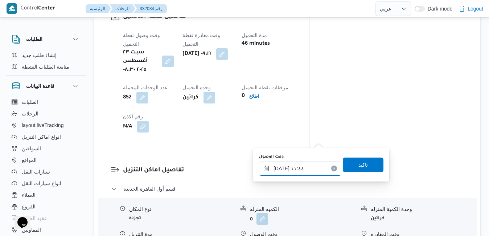
click at [291, 168] on input "[DATE] ١١:٤٤" at bounding box center [300, 168] width 82 height 15
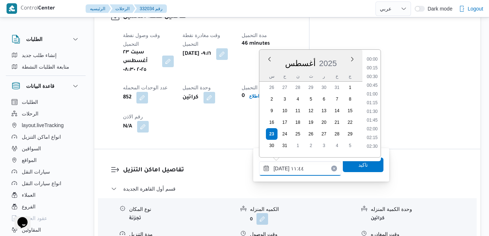
scroll to position [350, 0]
click at [375, 57] on li "10:00" at bounding box center [372, 56] width 17 height 7
type input "[DATE] ١٠:٠٠"
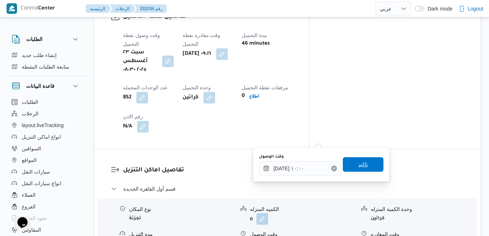
click at [358, 163] on span "تاكيد" at bounding box center [362, 164] width 9 height 9
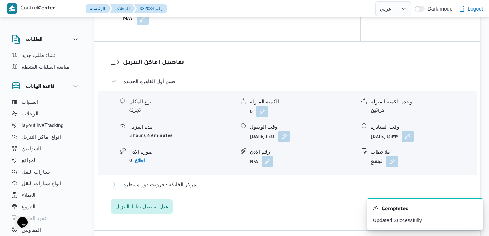
click at [302, 189] on button "مركز الخانكة - فرونت دور مسطرد" at bounding box center [287, 184] width 353 height 9
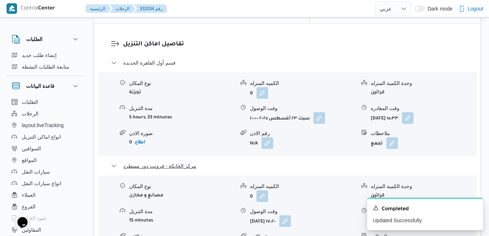
scroll to position [725, 0]
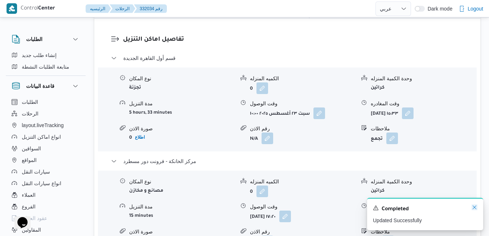
click at [474, 206] on icon "Dismiss toast" at bounding box center [475, 207] width 6 height 6
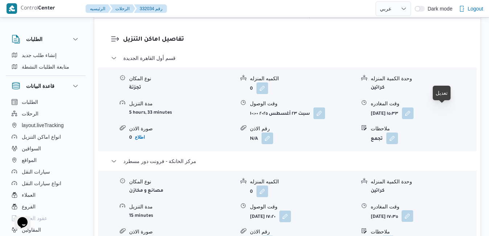
click at [413, 210] on button "button" at bounding box center [408, 216] width 12 height 12
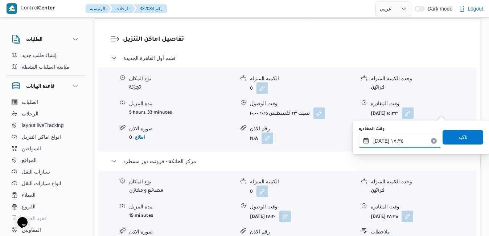
click at [403, 141] on input "٢٣/٠٨/٢٠٢٥ ١٧:٣٥" at bounding box center [400, 140] width 82 height 15
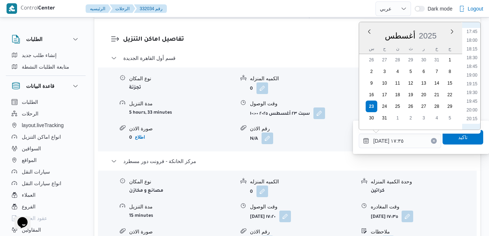
scroll to position [643, 0]
click at [472, 76] on li "19:45" at bounding box center [472, 76] width 17 height 7
type input "٢٣/٠٨/٢٠٢٥ ١٩:٤٥"
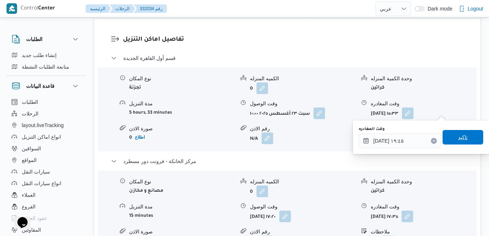
click at [462, 127] on div "وقت المغادره ٢٣/٠٨/٢٠٢٥ ١٩:٤٥ تاكيد" at bounding box center [421, 136] width 126 height 23
click at [458, 139] on span "تاكيد" at bounding box center [462, 137] width 9 height 9
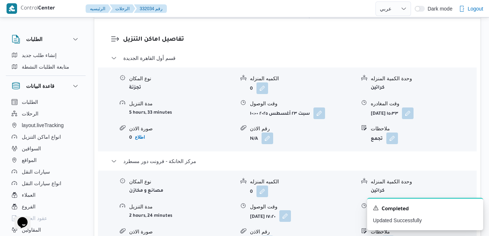
click at [291, 210] on button "button" at bounding box center [285, 216] width 12 height 12
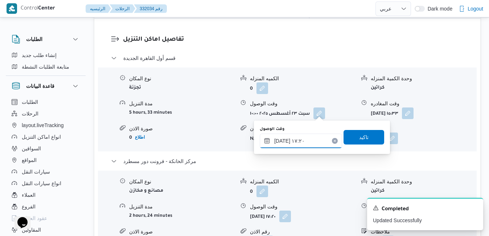
click at [301, 141] on input "٢٣/٠٨/٢٠٢٥ ١٧:٢٠" at bounding box center [301, 140] width 82 height 15
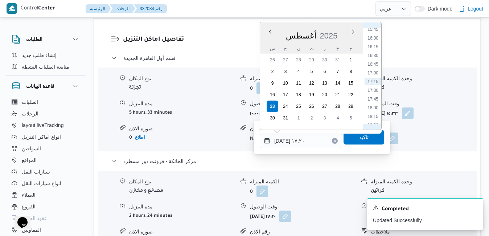
scroll to position [634, 0]
click at [372, 77] on li "19:30" at bounding box center [373, 76] width 17 height 7
type input "٢٣/٠٨/٢٠٢٥ ١٩:٣٠"
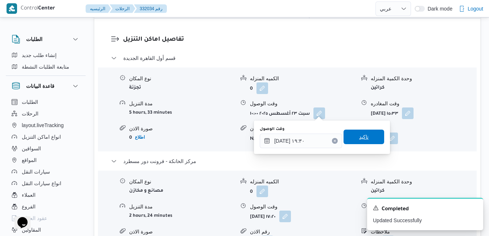
click at [362, 137] on span "تاكيد" at bounding box center [363, 136] width 9 height 9
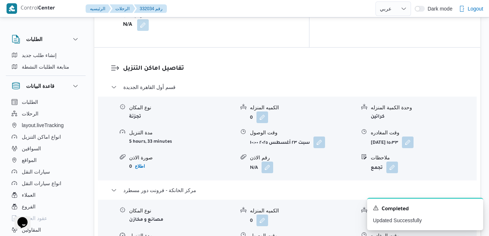
scroll to position [682, 0]
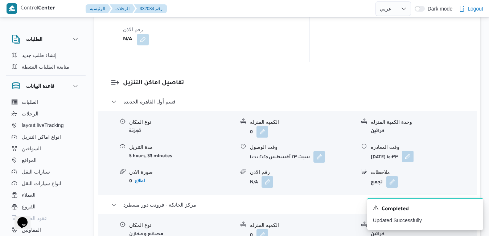
click at [413, 151] on button "button" at bounding box center [408, 157] width 12 height 12
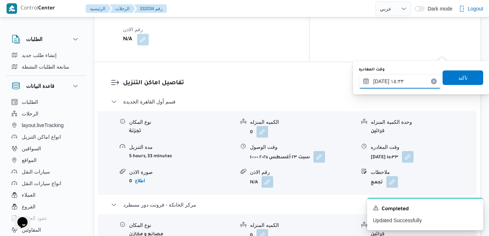
click at [406, 80] on input "٢٣/٠٨/٢٠٢٥ ١٥:٣٣" at bounding box center [400, 81] width 82 height 15
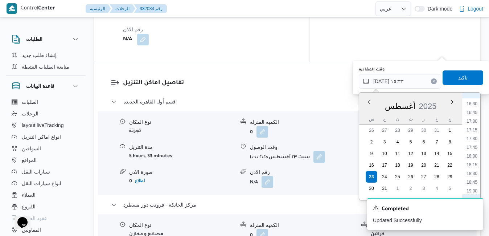
scroll to position [573, 0]
click at [475, 180] on li "18:45" at bounding box center [472, 181] width 17 height 7
type input "٢٣/٠٨/٢٠٢٥ ١٨:٤٥"
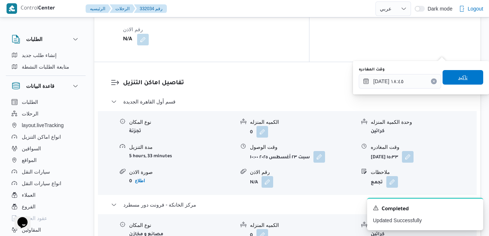
click at [462, 78] on span "تاكيد" at bounding box center [463, 77] width 41 height 15
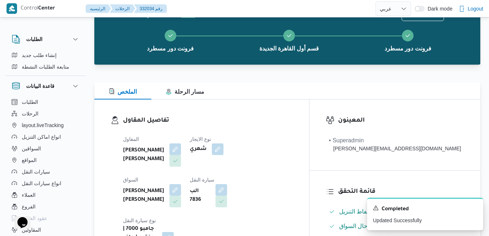
scroll to position [0, 0]
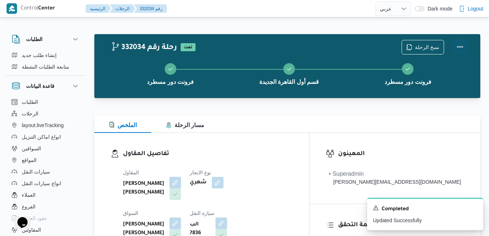
click at [461, 46] on button "Actions" at bounding box center [460, 47] width 15 height 15
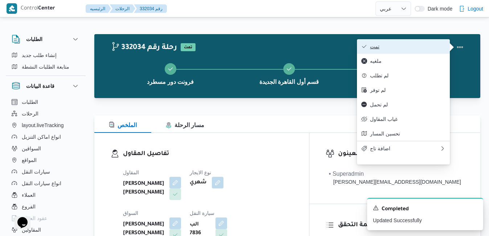
click at [420, 47] on span "تمت" at bounding box center [407, 47] width 75 height 6
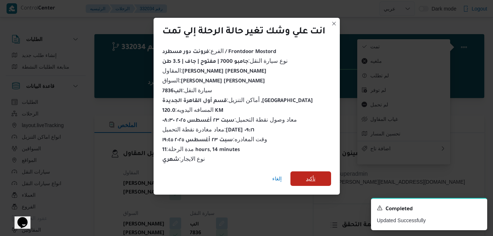
click at [305, 178] on span "تأكيد" at bounding box center [310, 178] width 41 height 15
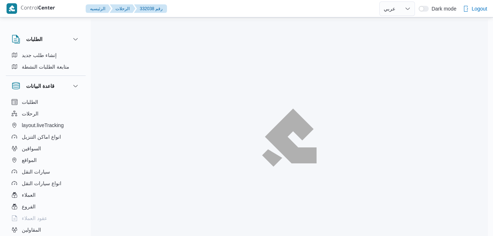
select select "ar"
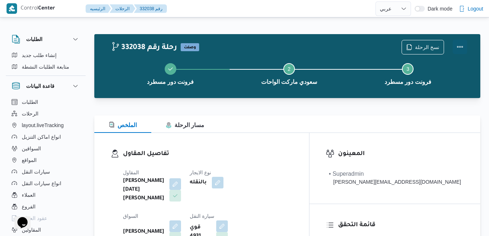
click at [462, 44] on button "Actions" at bounding box center [460, 47] width 15 height 15
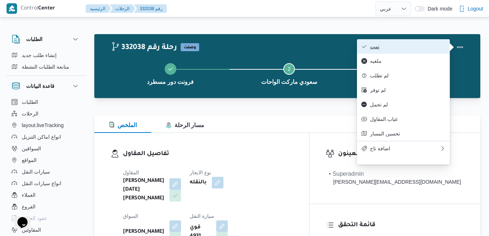
click at [420, 47] on span "تمت" at bounding box center [407, 47] width 75 height 6
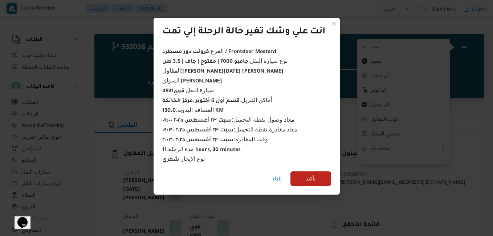
click at [312, 175] on span "تأكيد" at bounding box center [310, 178] width 9 height 9
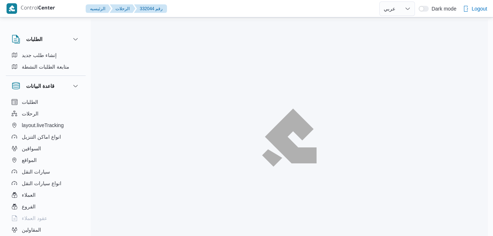
select select "ar"
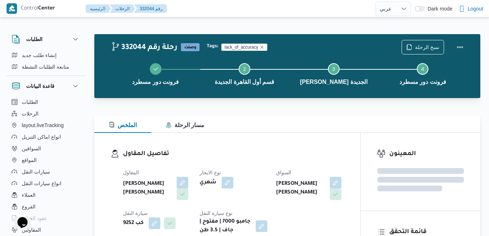
click at [267, 143] on div "تفاصيل المقاول المقاول [PERSON_NAME] [PERSON_NAME] نوع الايجار شهري السواق [PER…" at bounding box center [227, 192] width 266 height 118
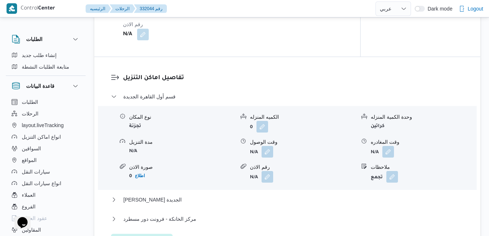
scroll to position [580, 0]
click at [267, 148] on button "button" at bounding box center [268, 151] width 12 height 12
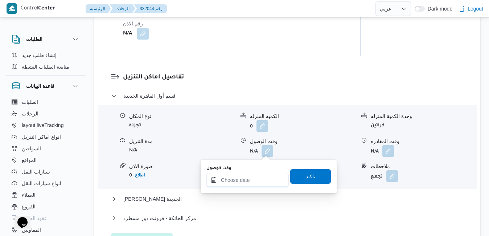
click at [239, 181] on input "وقت الوصول" at bounding box center [247, 180] width 82 height 15
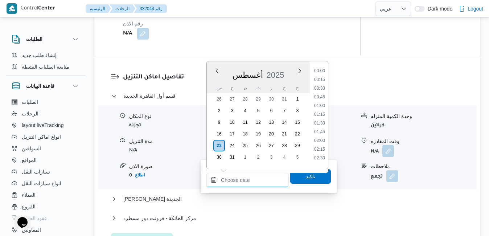
scroll to position [690, 0]
click at [287, 67] on div "أغسطس 2025" at bounding box center [258, 73] width 103 height 18
click at [322, 85] on li "08:15" at bounding box center [319, 86] width 17 height 7
type input "٢٣/٠٨/٢٠٢٥ ٠٨:١٥"
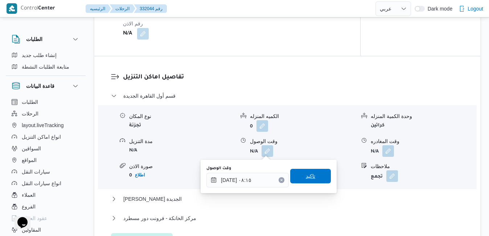
click at [296, 174] on span "تاكيد" at bounding box center [310, 176] width 41 height 15
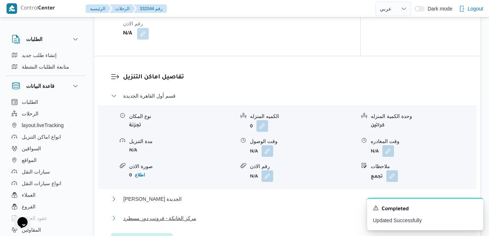
click at [252, 218] on button "مركز الخانكة - فرونت دور مسطرد" at bounding box center [287, 218] width 353 height 9
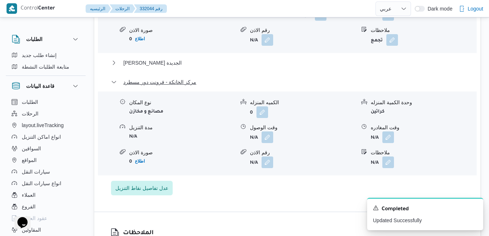
scroll to position [725, 0]
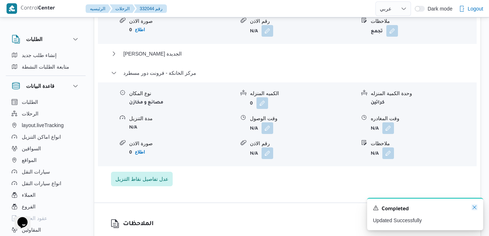
click at [474, 205] on icon "Dismiss toast" at bounding box center [475, 207] width 6 height 6
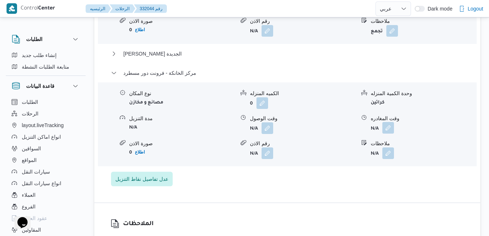
click at [390, 127] on button "button" at bounding box center [388, 128] width 12 height 12
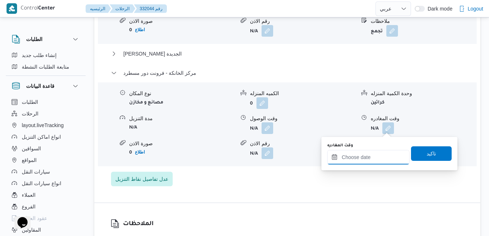
click at [357, 156] on input "وقت المغادره" at bounding box center [368, 157] width 82 height 15
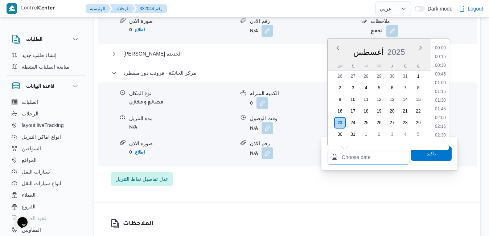
scroll to position [690, 0]
click at [406, 44] on div "أغسطس 2025" at bounding box center [379, 50] width 103 height 18
click at [442, 65] on li "20:15" at bounding box center [440, 62] width 17 height 7
type input "٢٣/٠٨/٢٠٢٥ ٢٠:١٥"
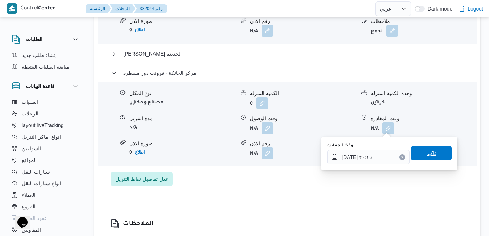
click at [427, 153] on span "تاكيد" at bounding box center [431, 153] width 9 height 9
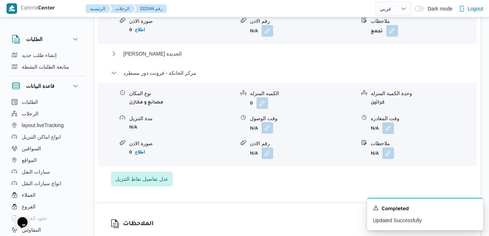
click at [266, 126] on button "button" at bounding box center [268, 128] width 12 height 12
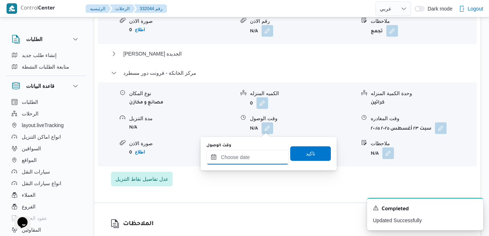
click at [251, 153] on div at bounding box center [247, 157] width 82 height 15
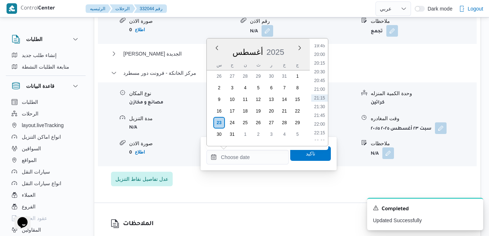
click at [286, 43] on div "أغسطس 2025" at bounding box center [258, 50] width 103 height 18
click at [320, 53] on li "20:00" at bounding box center [319, 54] width 17 height 7
type input "٢٣/٠٨/٢٠٢٥ ٢٠:٠٠"
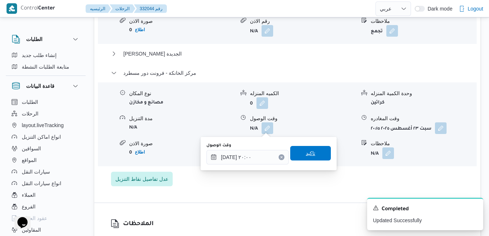
click at [299, 151] on span "تاكيد" at bounding box center [310, 153] width 41 height 15
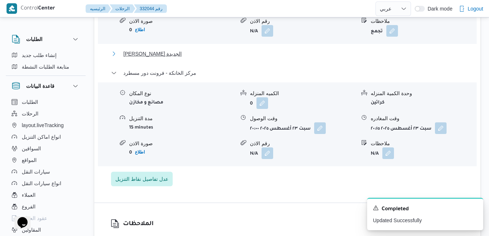
click at [300, 55] on button "ثانى القاهرة الجديدة" at bounding box center [287, 53] width 353 height 9
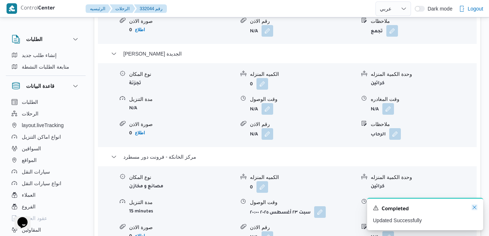
click at [475, 209] on icon "Dismiss toast" at bounding box center [475, 207] width 6 height 6
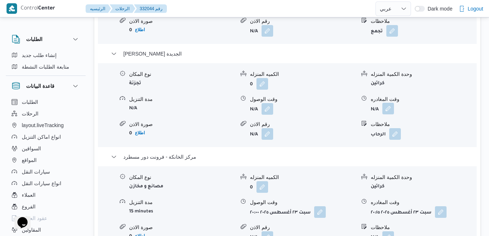
click at [391, 109] on button "button" at bounding box center [388, 109] width 12 height 12
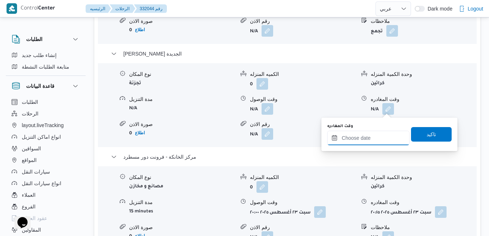
click at [363, 137] on input "وقت المغادره" at bounding box center [368, 138] width 82 height 15
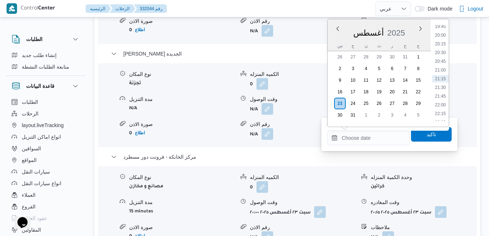
click at [408, 27] on div "أغسطس 2025" at bounding box center [379, 31] width 103 height 18
click at [442, 93] on li "19:15" at bounding box center [440, 92] width 17 height 7
type input "٢٣/٠٨/٢٠٢٥ ١٩:١٥"
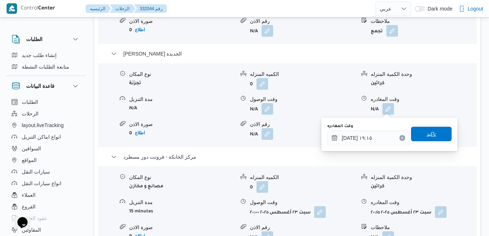
click at [427, 134] on span "تاكيد" at bounding box center [431, 133] width 9 height 9
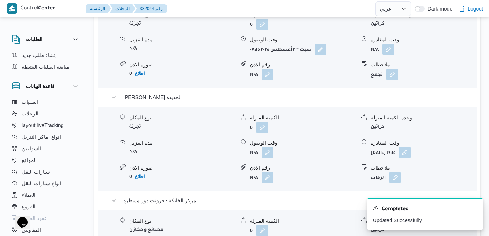
scroll to position [667, 0]
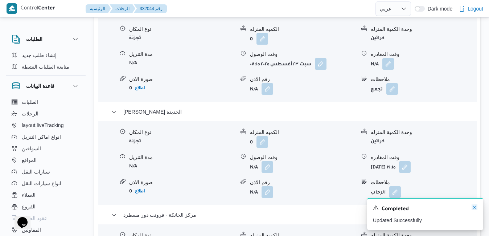
click at [474, 207] on icon "Dismiss toast" at bounding box center [475, 207] width 6 height 6
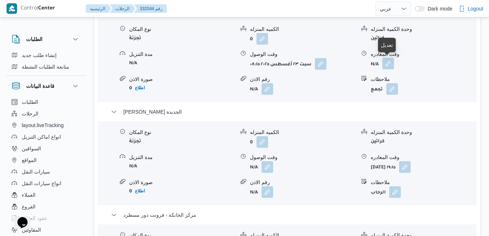
click at [391, 64] on button "button" at bounding box center [388, 64] width 12 height 12
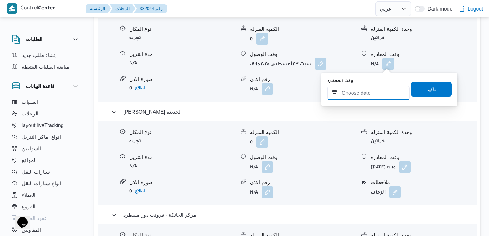
click at [364, 94] on input "وقت المغادره" at bounding box center [368, 93] width 82 height 15
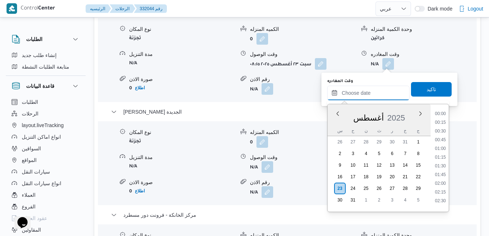
scroll to position [690, 0]
click at [329, 128] on div "س ح ن ث ر خ ج" at bounding box center [379, 130] width 103 height 10
click at [441, 112] on li "12:30" at bounding box center [440, 110] width 17 height 7
type input "٢٣/٠٨/٢٠٢٥ ١٢:٣٠"
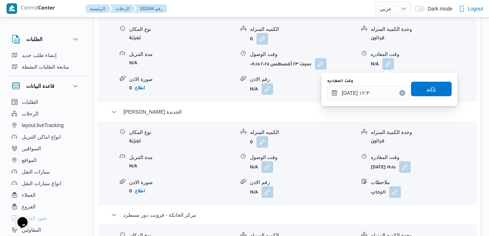
click at [435, 90] on span "تاكيد" at bounding box center [431, 89] width 41 height 15
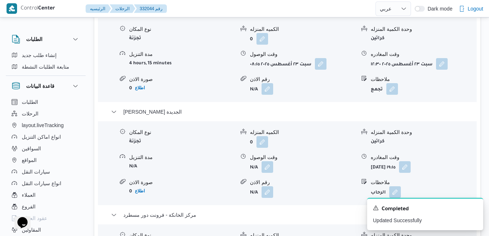
click at [475, 206] on icon "Dismiss toast" at bounding box center [475, 207] width 6 height 6
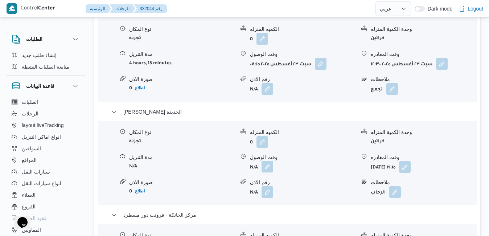
click at [273, 167] on button "button" at bounding box center [268, 167] width 12 height 12
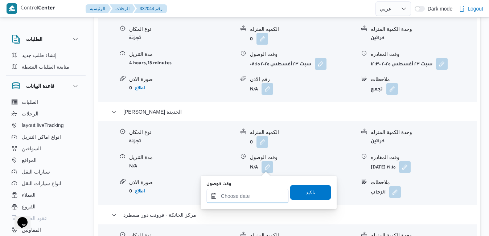
click at [246, 196] on input "وقت الوصول" at bounding box center [247, 196] width 82 height 15
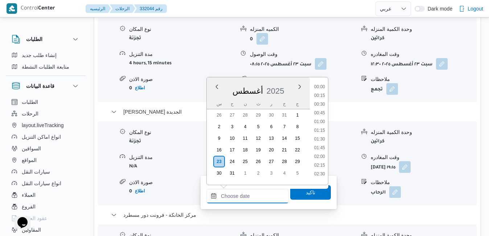
scroll to position [690, 0]
click at [289, 82] on div "أغسطس 2025" at bounding box center [258, 89] width 103 height 18
click at [321, 100] on li "13:00" at bounding box center [319, 100] width 17 height 7
type input "٢٣/٠٨/٢٠٢٥ ١٣:٠٠"
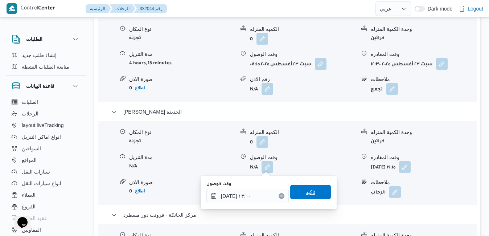
click at [297, 191] on span "تاكيد" at bounding box center [310, 192] width 41 height 15
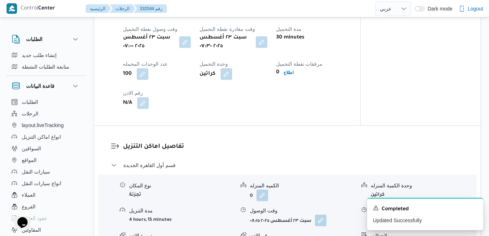
scroll to position [0, 0]
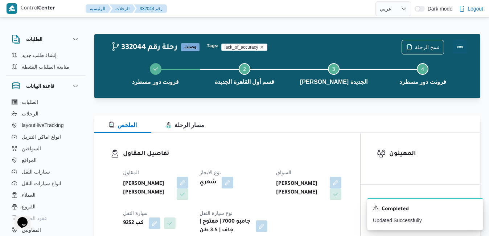
click at [461, 49] on button "Actions" at bounding box center [460, 47] width 15 height 15
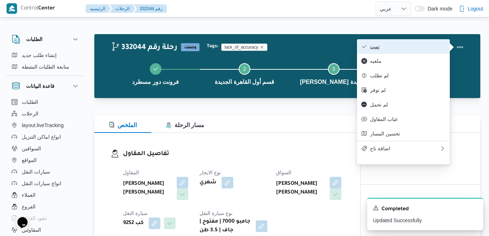
click at [402, 51] on button "تمت" at bounding box center [403, 46] width 93 height 15
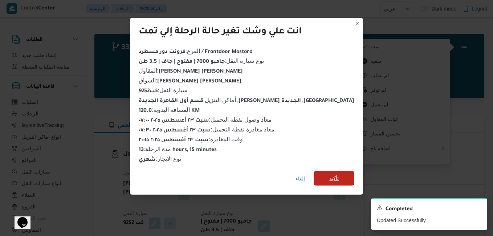
click at [329, 174] on span "تأكيد" at bounding box center [333, 178] width 9 height 9
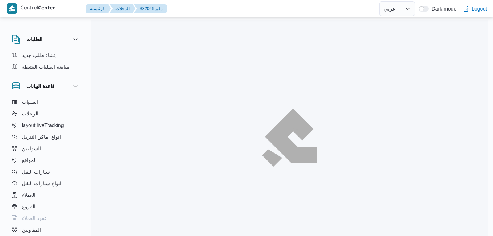
select select "ar"
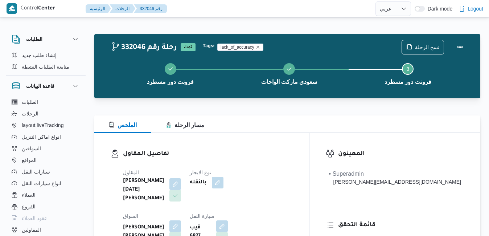
click at [247, 125] on div "الملخص مسار الرحلة" at bounding box center [287, 123] width 386 height 17
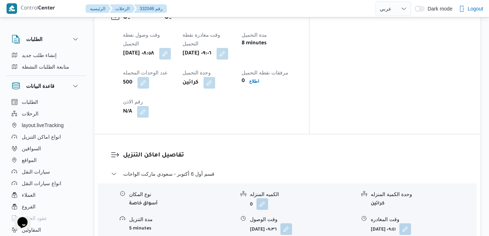
scroll to position [609, 0]
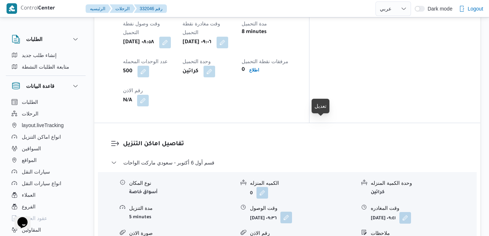
click at [292, 211] on button "button" at bounding box center [286, 217] width 12 height 12
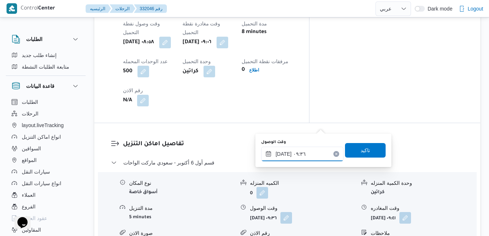
click at [296, 150] on input "٢٣/٠٨/٢٠٢٥ ٠٩:٣٦" at bounding box center [302, 154] width 82 height 15
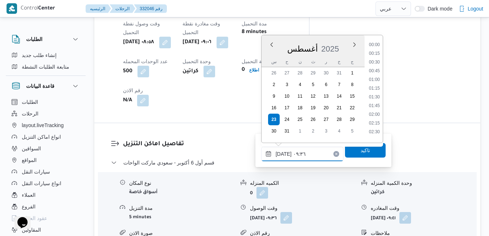
scroll to position [281, 0]
click at [376, 120] on li "10:15" at bounding box center [374, 120] width 17 height 7
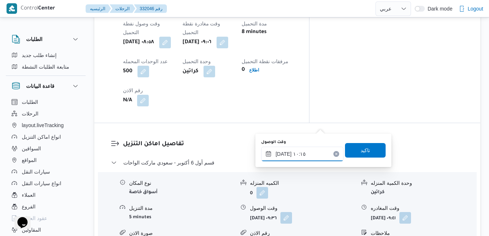
click at [283, 153] on input "٢٣/٠٨/٢٠٢٥ ١٠:١٥" at bounding box center [302, 154] width 82 height 15
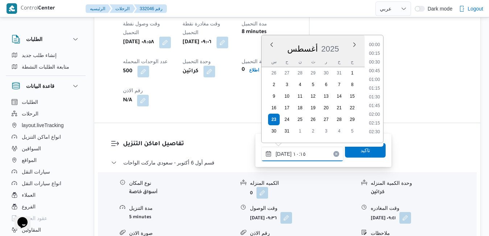
scroll to position [307, 0]
type input "٢٣/٠٨/٢٠٢٥ ١٠:10"
click at [352, 152] on span "تاكيد" at bounding box center [365, 150] width 41 height 15
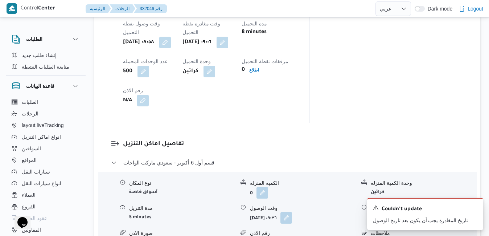
click at [473, 208] on icon "Dismiss toast" at bounding box center [475, 207] width 6 height 6
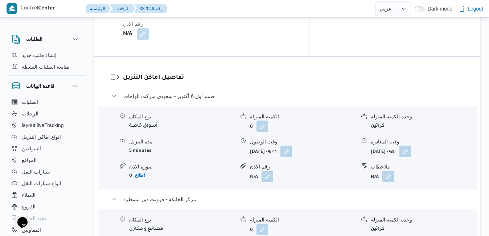
scroll to position [682, 0]
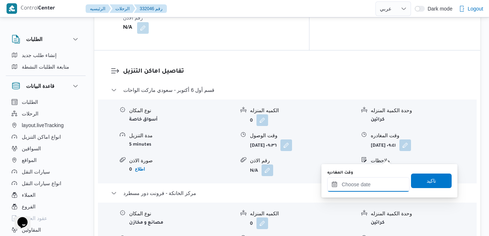
click at [362, 187] on input "وقت المغادره" at bounding box center [368, 184] width 82 height 15
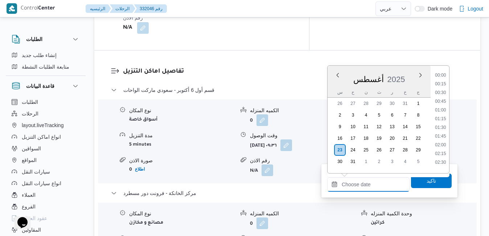
scroll to position [699, 0]
click at [412, 69] on div "أغسطس 2025" at bounding box center [379, 78] width 103 height 18
click at [442, 74] on li "20:00" at bounding box center [440, 72] width 17 height 7
type input "٢٣/٠٨/٢٠٢٥ ٢٠:٠٠"
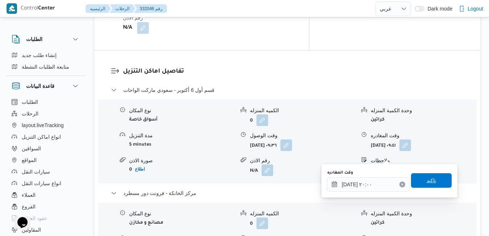
click at [417, 181] on span "تاكيد" at bounding box center [431, 180] width 41 height 15
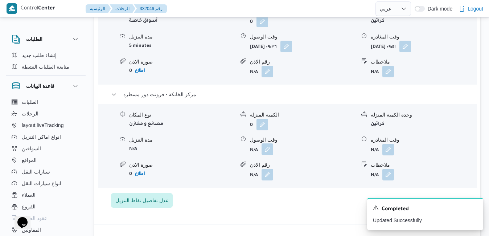
click at [265, 155] on button "button" at bounding box center [268, 149] width 12 height 12
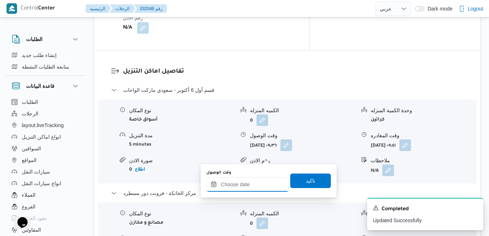
click at [246, 183] on input "وقت الوصول" at bounding box center [247, 184] width 82 height 15
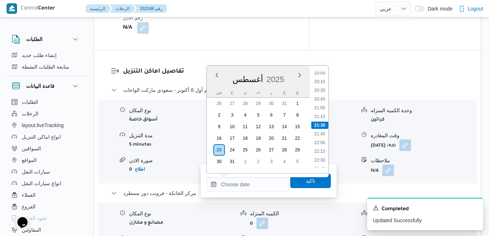
click at [286, 71] on div "أغسطس 2025" at bounding box center [258, 78] width 103 height 18
click at [319, 148] on li "19:45" at bounding box center [319, 147] width 17 height 7
type input "٢٣/٠٨/٢٠٢٥ ١٩:٤٥"
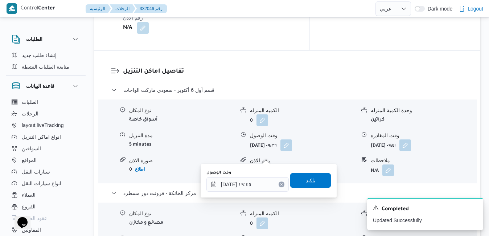
click at [306, 180] on span "تاكيد" at bounding box center [310, 180] width 9 height 9
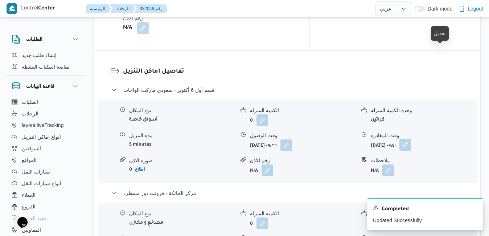
click at [411, 139] on button "button" at bounding box center [405, 145] width 12 height 12
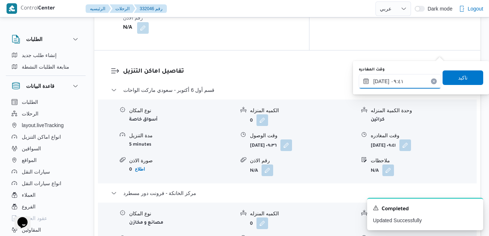
click at [406, 86] on input "٢٣/٠٨/٢٠٢٥ ٠٩:٤١" at bounding box center [400, 81] width 82 height 15
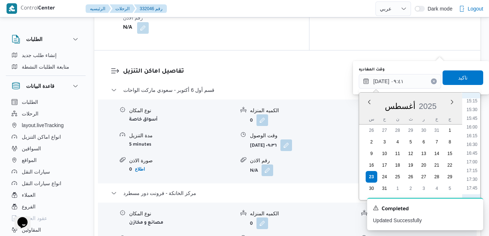
scroll to position [616, 0]
click at [476, 140] on li "18:45" at bounding box center [472, 138] width 17 height 7
type input "٢٣/٠٨/٢٠٢٥ ١٨:٤٥"
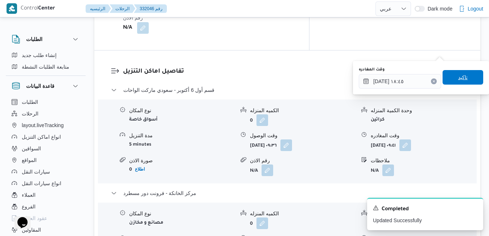
click at [458, 80] on span "تاكيد" at bounding box center [462, 77] width 9 height 9
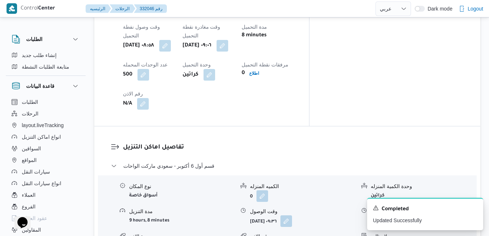
scroll to position [624, 0]
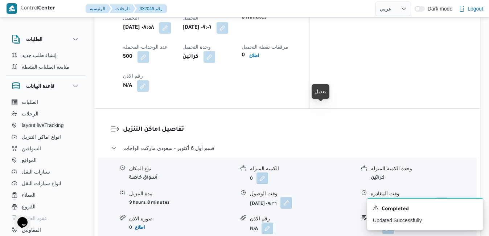
click at [292, 197] on button "button" at bounding box center [286, 203] width 12 height 12
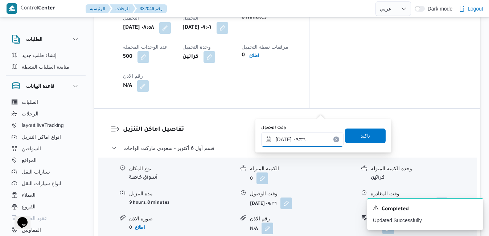
click at [290, 143] on input "٢٣/٠٨/٢٠٢٥ ٠٩:٣٦" at bounding box center [302, 139] width 82 height 15
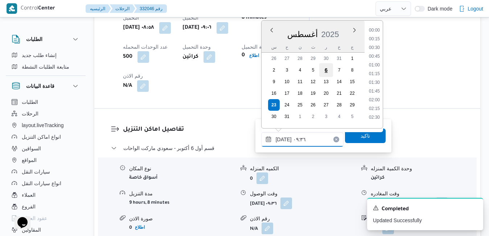
scroll to position [281, 0]
click at [374, 107] on li "10:15" at bounding box center [374, 106] width 17 height 7
type input "٢٣/٠٨/٢٠٢٥ ١٠:١٥"
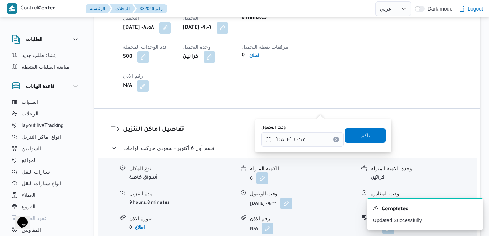
click at [361, 136] on span "تاكيد" at bounding box center [365, 135] width 9 height 9
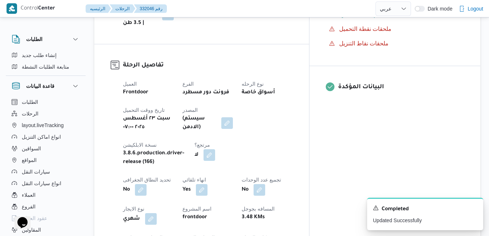
scroll to position [0, 0]
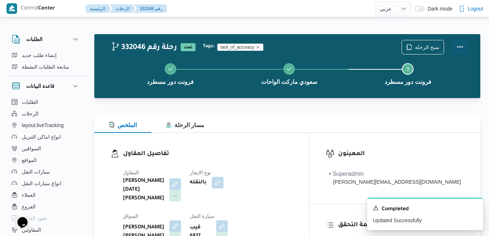
click at [460, 48] on button "Actions" at bounding box center [460, 47] width 15 height 15
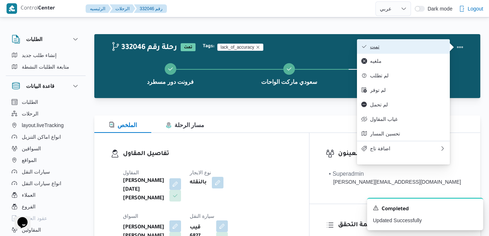
click at [395, 44] on span "تمت" at bounding box center [407, 47] width 75 height 6
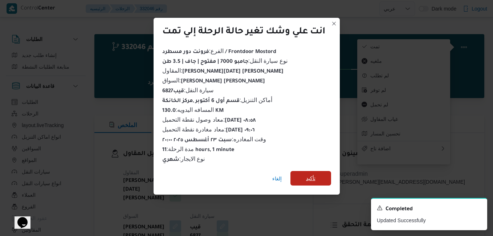
click at [320, 178] on span "تأكيد" at bounding box center [310, 178] width 41 height 15
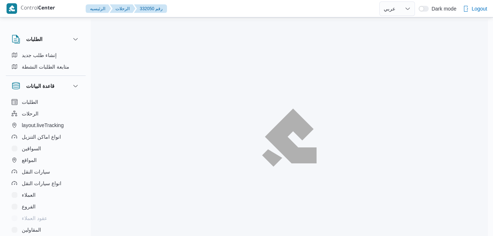
select select "ar"
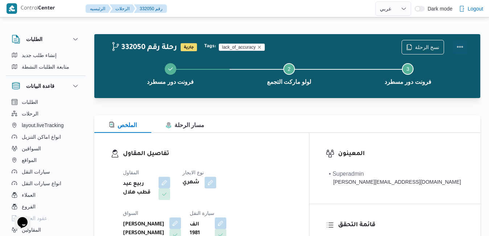
click at [459, 47] on button "Actions" at bounding box center [460, 47] width 15 height 15
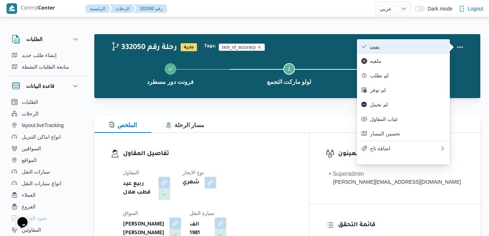
click at [409, 48] on span "تمت" at bounding box center [407, 47] width 75 height 6
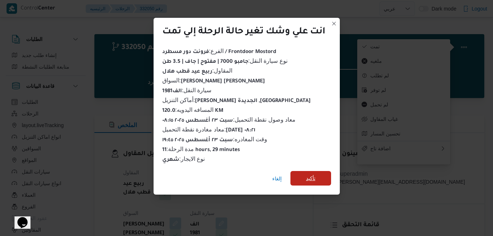
click at [315, 174] on span "تأكيد" at bounding box center [310, 178] width 9 height 9
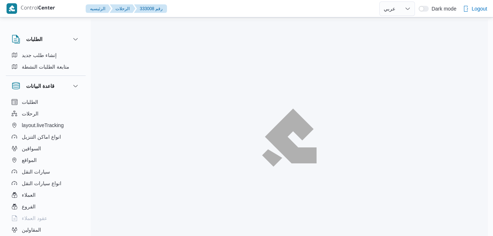
select select "ar"
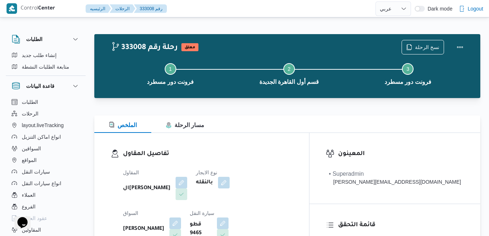
click at [256, 137] on div "تفاصيل المقاول المقاول ال[PERSON_NAME] نوع الايجار بالنقله السواق [PERSON_NAME]…" at bounding box center [201, 217] width 215 height 168
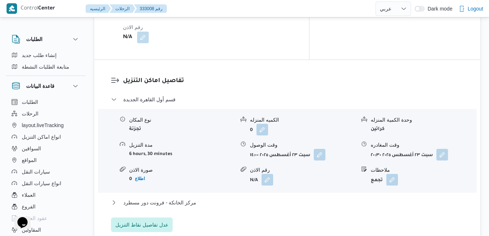
scroll to position [609, 0]
click at [156, 219] on span "عدل تفاصيل نقاط التنزيل" at bounding box center [141, 223] width 53 height 9
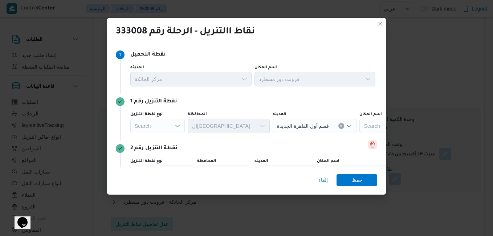
click at [370, 144] on button "Delete" at bounding box center [372, 144] width 9 height 9
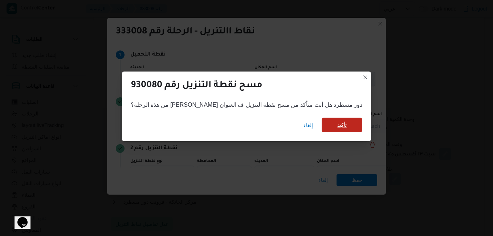
click at [332, 122] on span "تأكيد" at bounding box center [341, 125] width 41 height 15
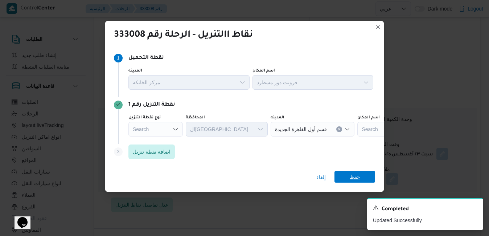
click at [358, 180] on span "حفظ" at bounding box center [355, 177] width 11 height 12
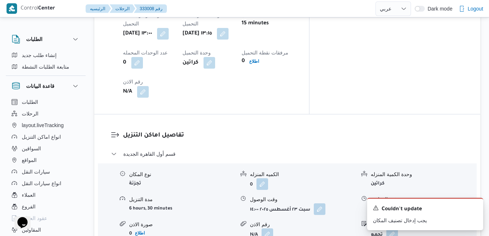
scroll to position [0, 0]
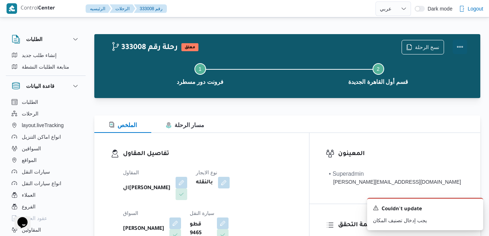
click at [461, 47] on button "Actions" at bounding box center [460, 47] width 15 height 15
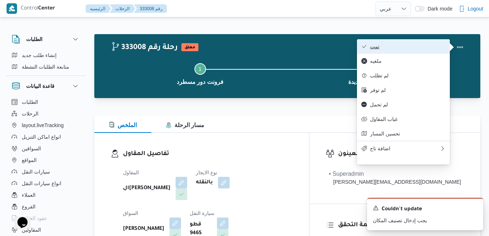
click at [415, 46] on span "تمت" at bounding box center [407, 47] width 75 height 6
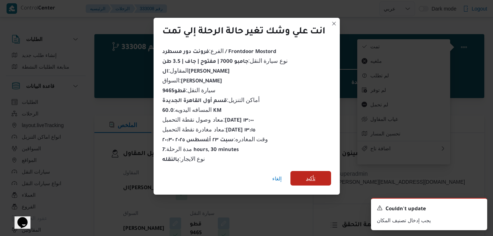
click at [315, 174] on span "تأكيد" at bounding box center [310, 178] width 9 height 9
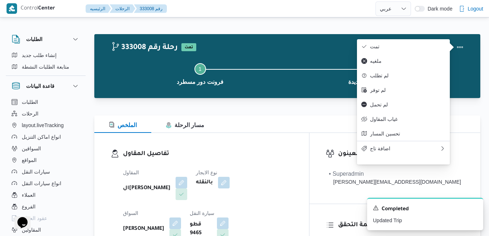
click at [293, 152] on h3 "تفاصيل المقاول" at bounding box center [208, 154] width 170 height 10
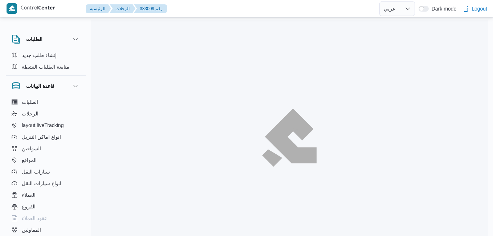
select select "ar"
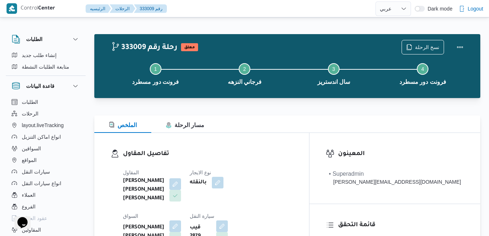
click at [291, 99] on div at bounding box center [287, 102] width 386 height 9
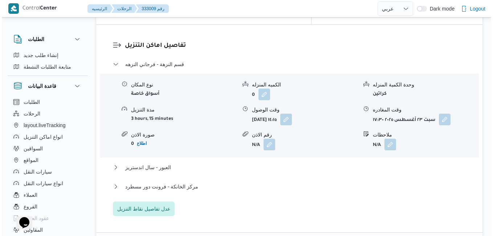
scroll to position [682, 0]
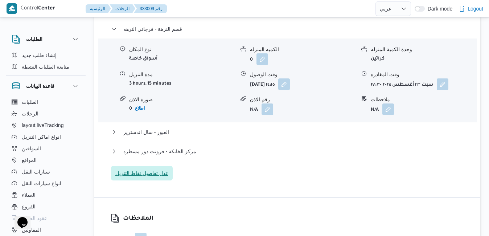
click at [163, 169] on span "عدل تفاصيل نقاط التنزيل" at bounding box center [141, 173] width 53 height 9
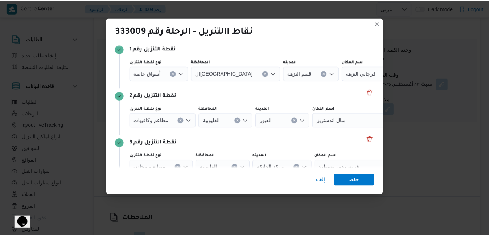
scroll to position [77, 0]
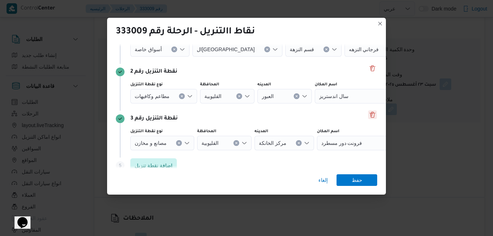
click at [369, 116] on button "Delete" at bounding box center [372, 114] width 9 height 9
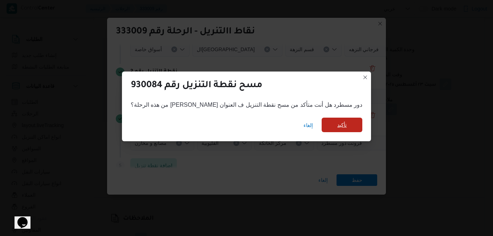
click at [337, 122] on span "تأكيد" at bounding box center [341, 124] width 9 height 9
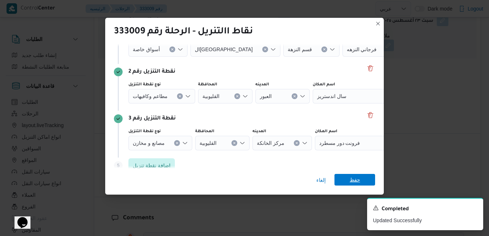
click at [351, 178] on span "حفظ" at bounding box center [355, 180] width 11 height 12
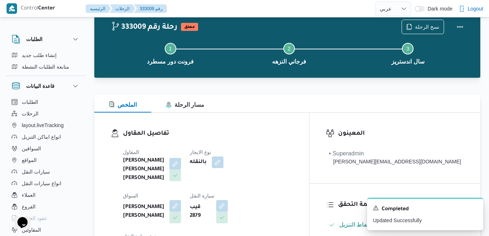
scroll to position [0, 0]
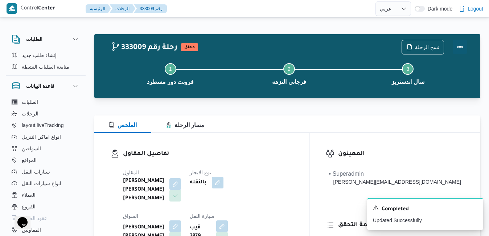
click at [457, 50] on button "Actions" at bounding box center [460, 47] width 15 height 15
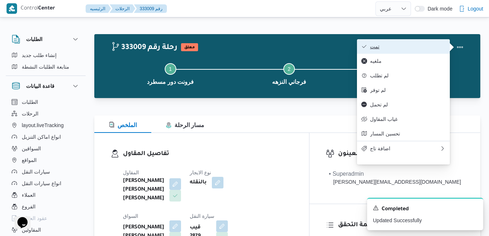
click at [420, 49] on span "تمت" at bounding box center [407, 47] width 75 height 6
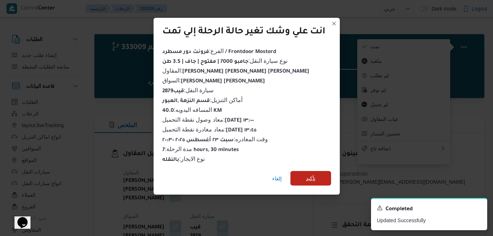
click at [312, 176] on span "تأكيد" at bounding box center [310, 178] width 9 height 9
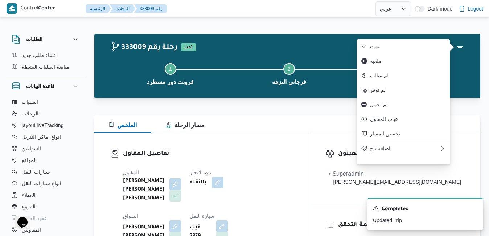
click at [293, 162] on dl "تفاصيل المقاول [PERSON_NAME] [PERSON_NAME] [PERSON_NAME] نوع الايجار بالنقله ال…" at bounding box center [208, 218] width 170 height 138
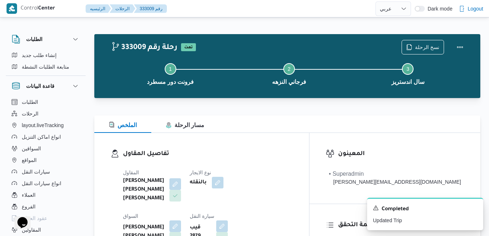
click at [302, 136] on div "تفاصيل المقاول [PERSON_NAME] [PERSON_NAME] [PERSON_NAME] نوع الايجار بالنقله ال…" at bounding box center [201, 218] width 215 height 170
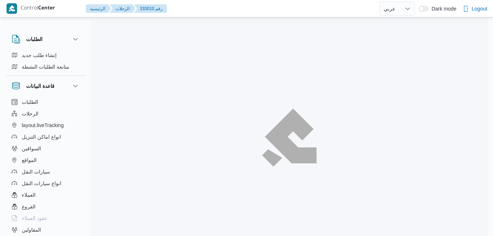
select select "ar"
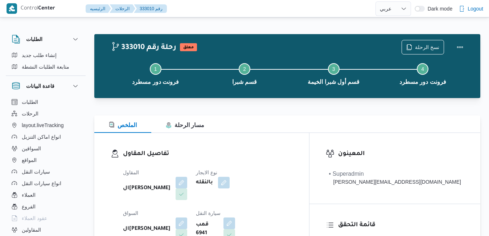
click at [309, 141] on div "تفاصيل المقاول المقاول الهامي [PERSON_NAME] نوع الايجار بالنقله السواق الهامي […" at bounding box center [201, 217] width 215 height 168
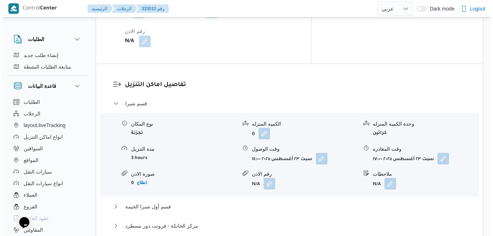
scroll to position [624, 0]
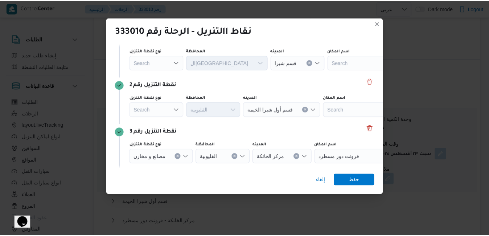
scroll to position [87, 0]
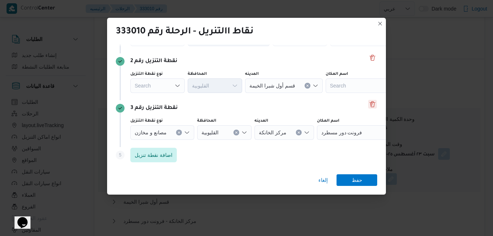
click at [368, 104] on button "Delete" at bounding box center [372, 104] width 9 height 9
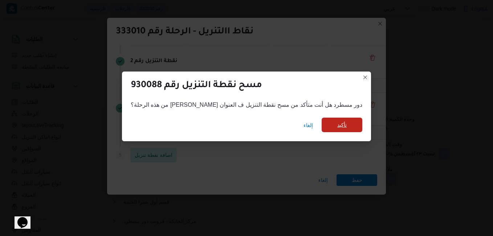
click at [337, 127] on span "تأكيد" at bounding box center [341, 124] width 9 height 9
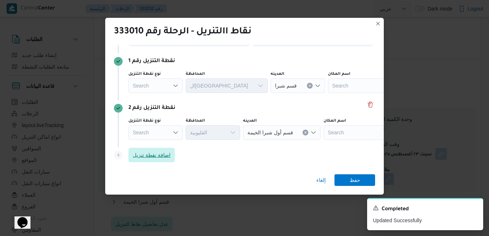
scroll to position [40, 0]
click at [355, 177] on span "حفظ" at bounding box center [355, 180] width 11 height 12
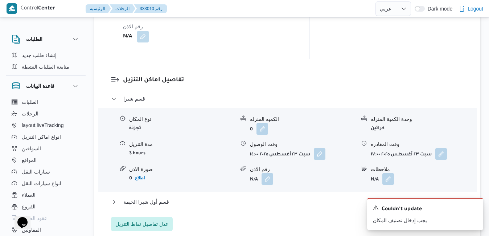
click at [372, 142] on div "قسم شبرا نوع المكان تجزئة الكميه المنزله 0 وحدة الكمية المنزله كراتين مدة التنز…" at bounding box center [287, 162] width 353 height 137
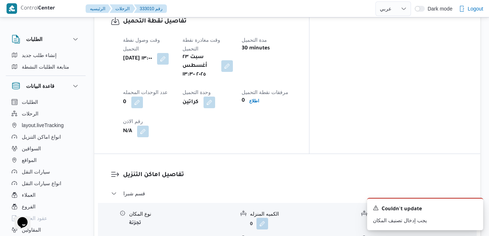
scroll to position [0, 0]
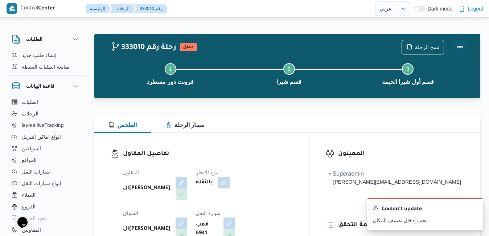
click at [457, 49] on button "Actions" at bounding box center [460, 47] width 15 height 15
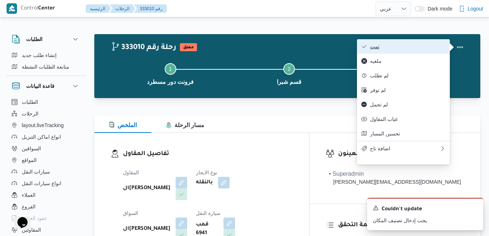
click at [409, 49] on span "تمت" at bounding box center [407, 47] width 75 height 6
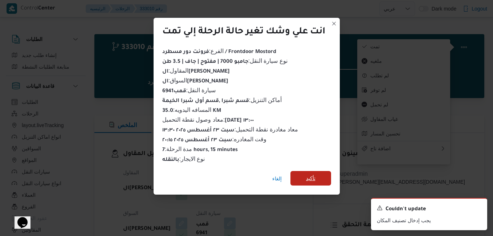
click at [312, 176] on span "تأكيد" at bounding box center [310, 178] width 9 height 9
